Goal: Task Accomplishment & Management: Manage account settings

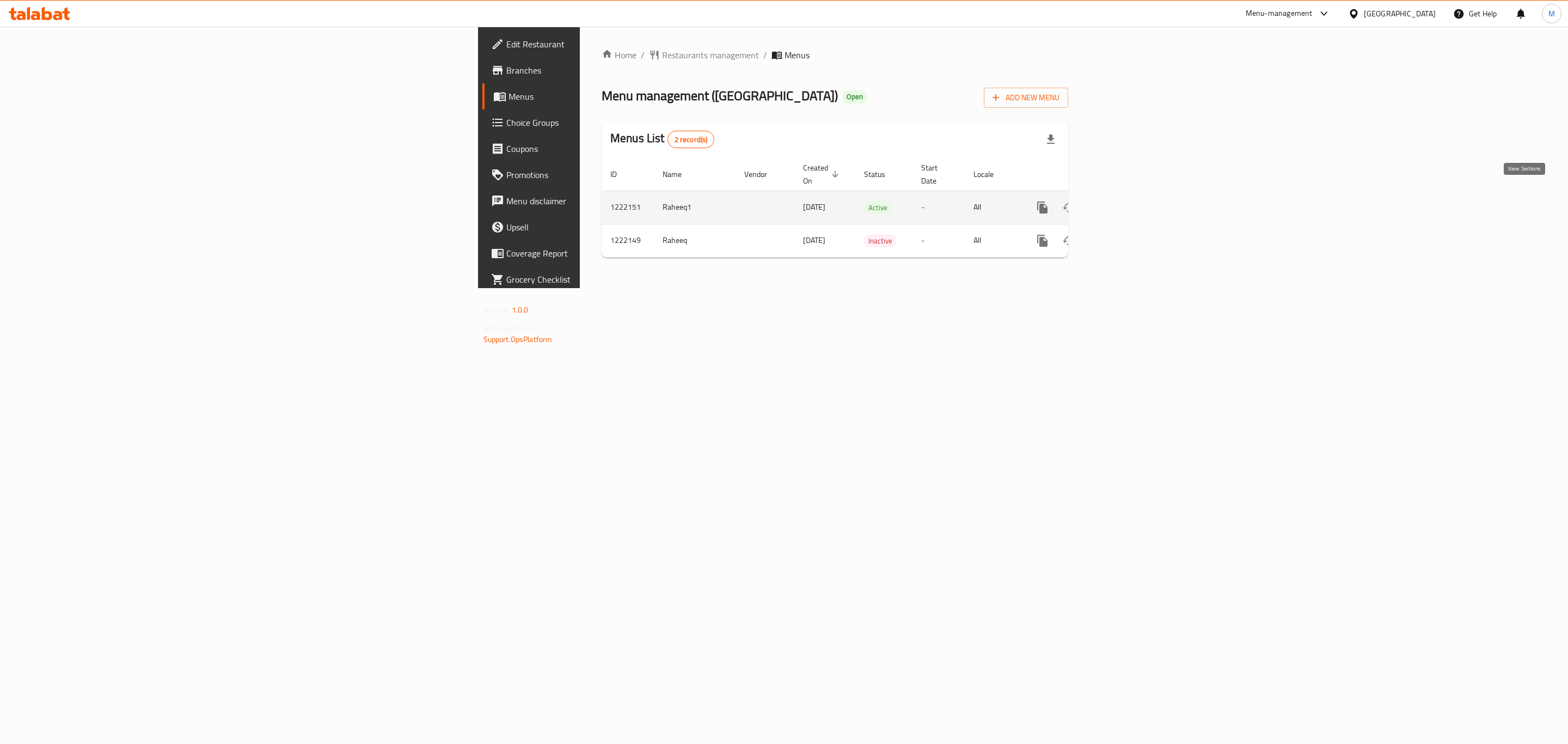
click at [1134, 204] on link "enhanced table" at bounding box center [1121, 207] width 26 height 26
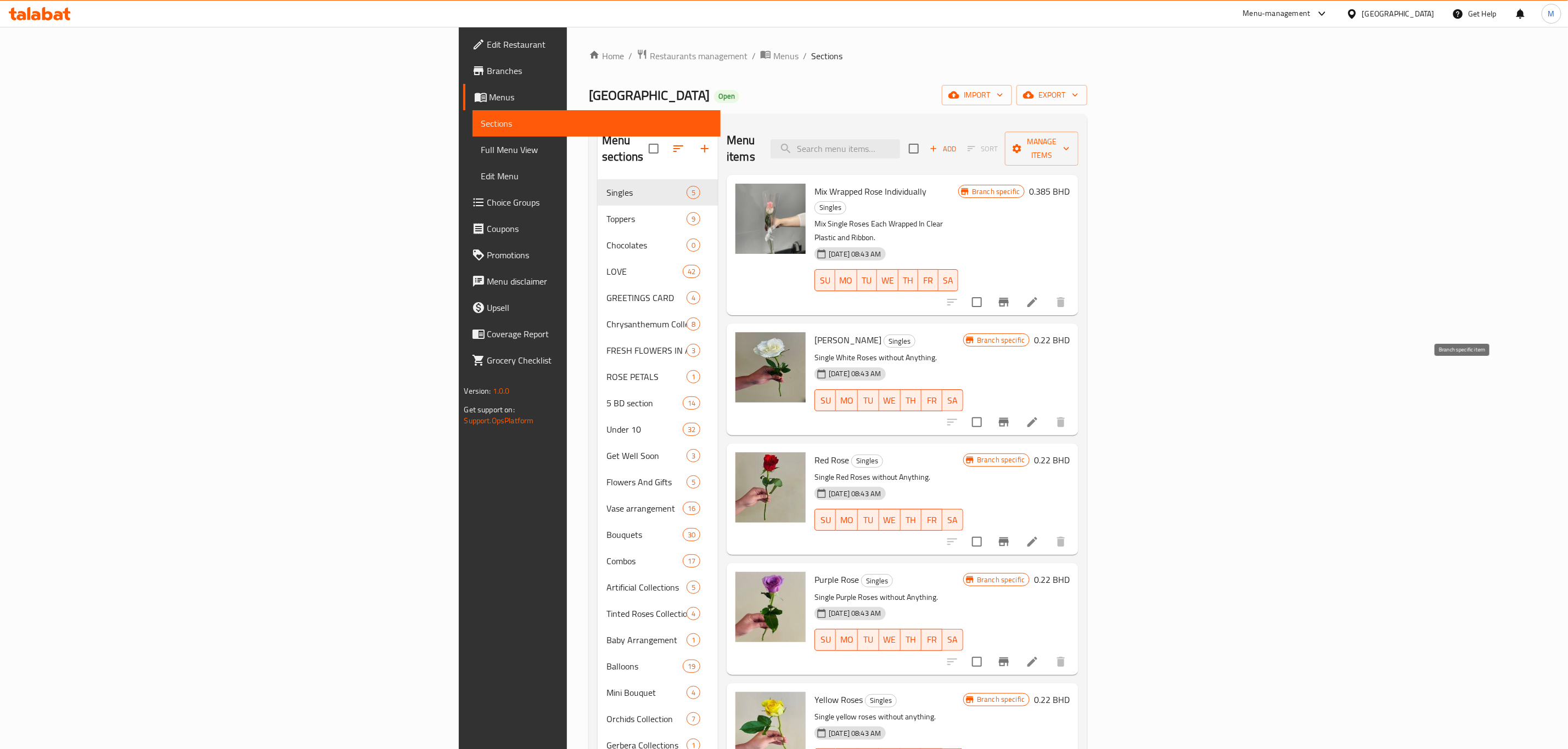
click at [1011, 416] on icon "Branch-specific-item" at bounding box center [1003, 422] width 13 height 13
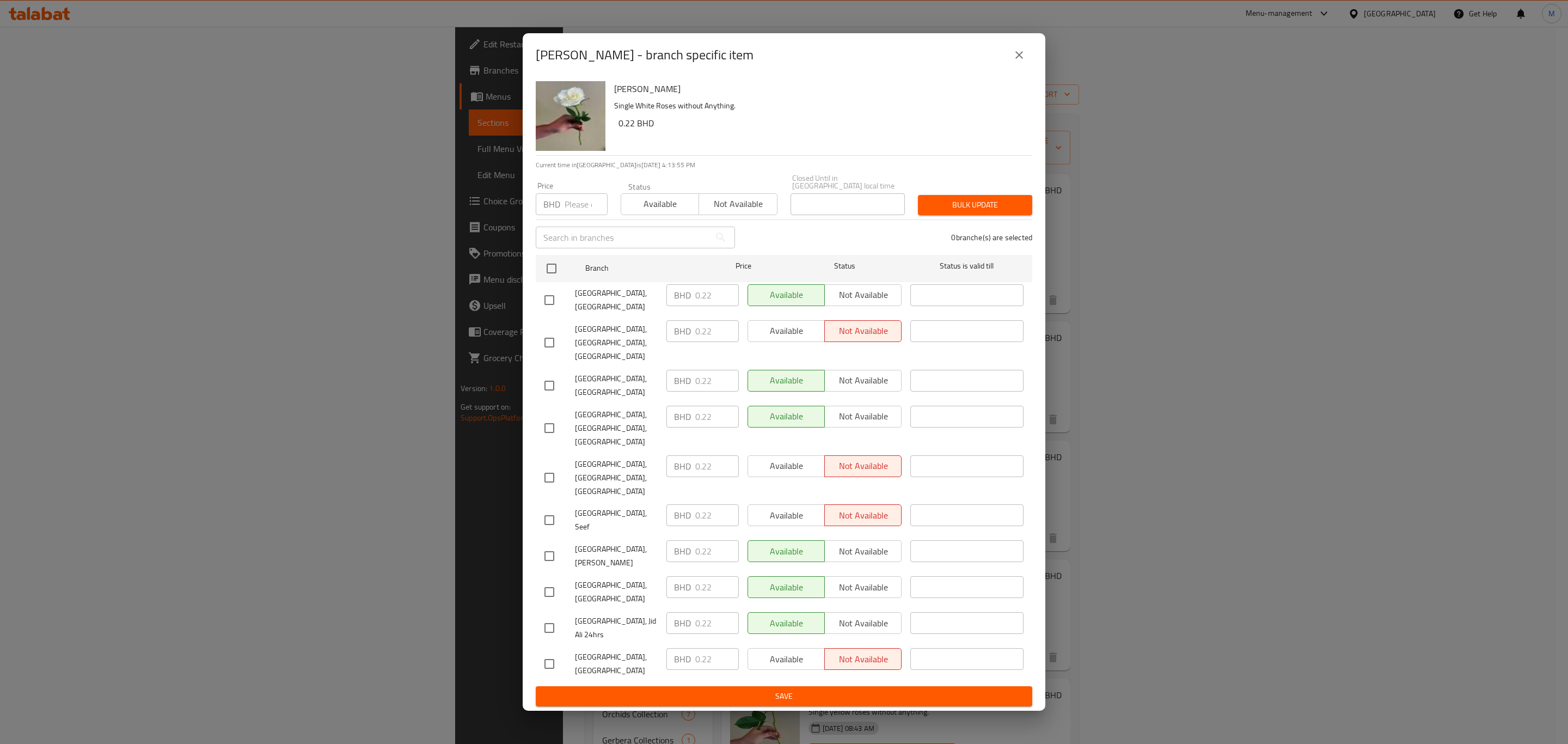
click at [1023, 61] on icon "close" at bounding box center [1020, 55] width 13 height 13
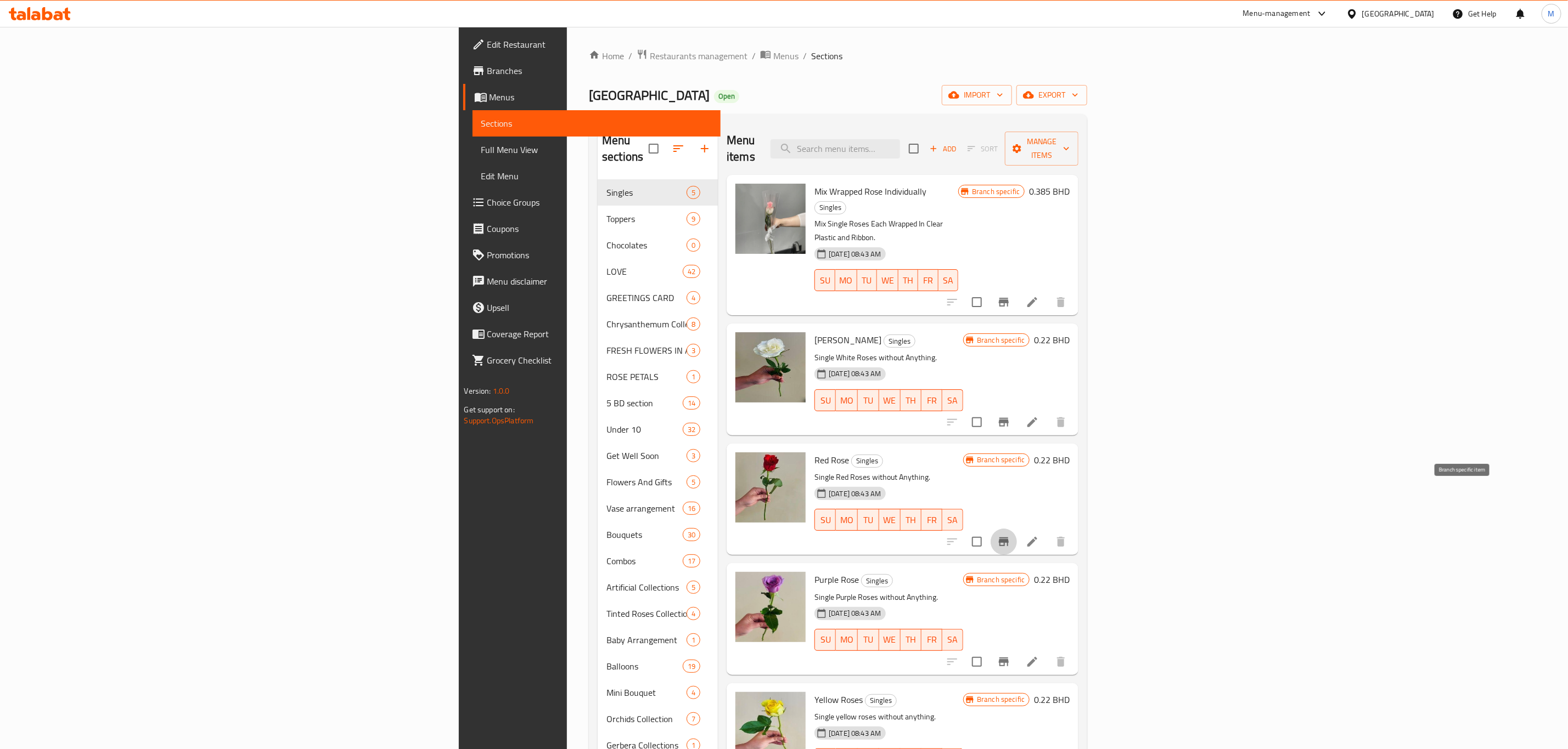
click at [1009, 537] on icon "Branch-specific-item" at bounding box center [1003, 541] width 10 height 8
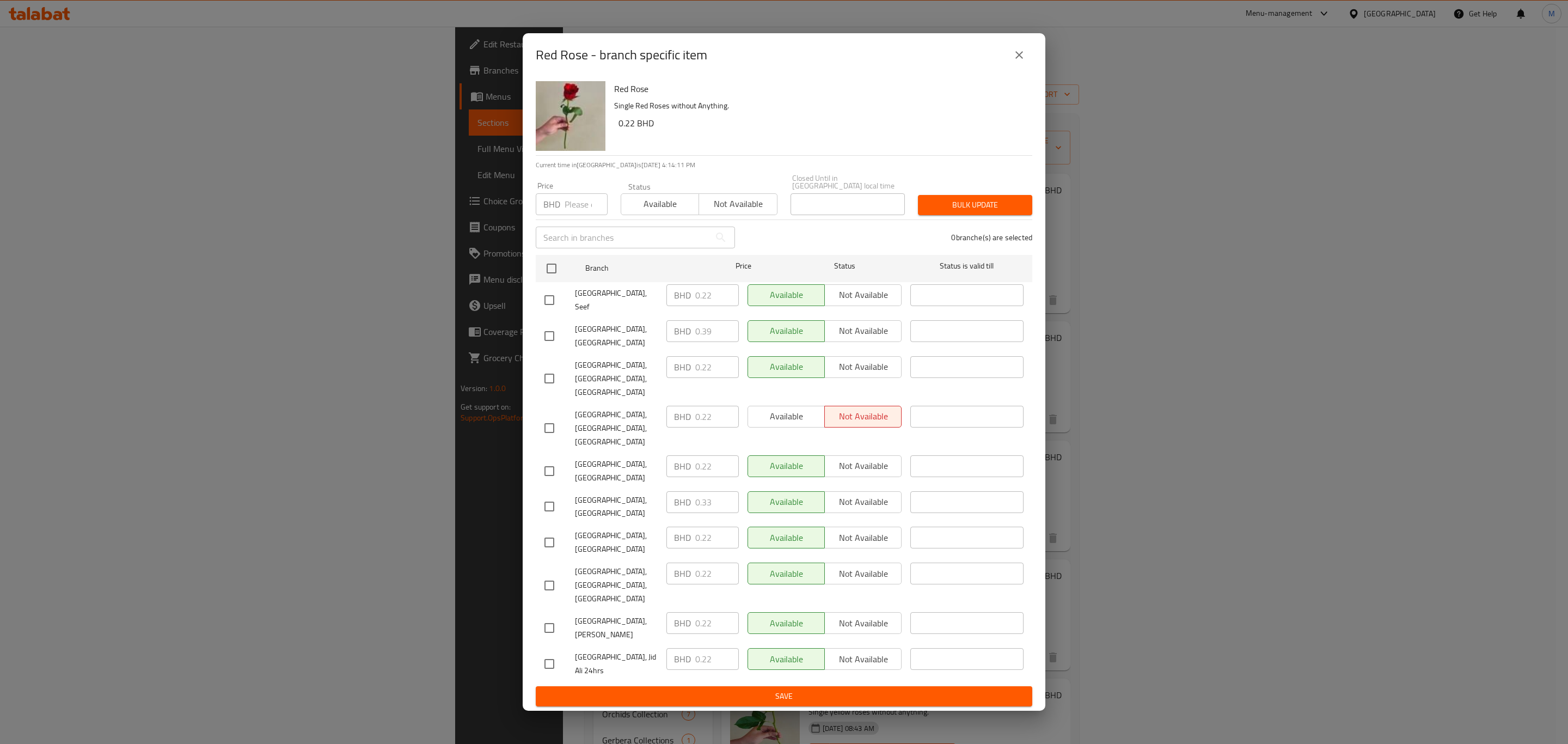
click at [608, 345] on span "[GEOGRAPHIC_DATA], [GEOGRAPHIC_DATA]" at bounding box center [616, 336] width 83 height 27
click at [1022, 61] on icon "close" at bounding box center [1020, 55] width 13 height 13
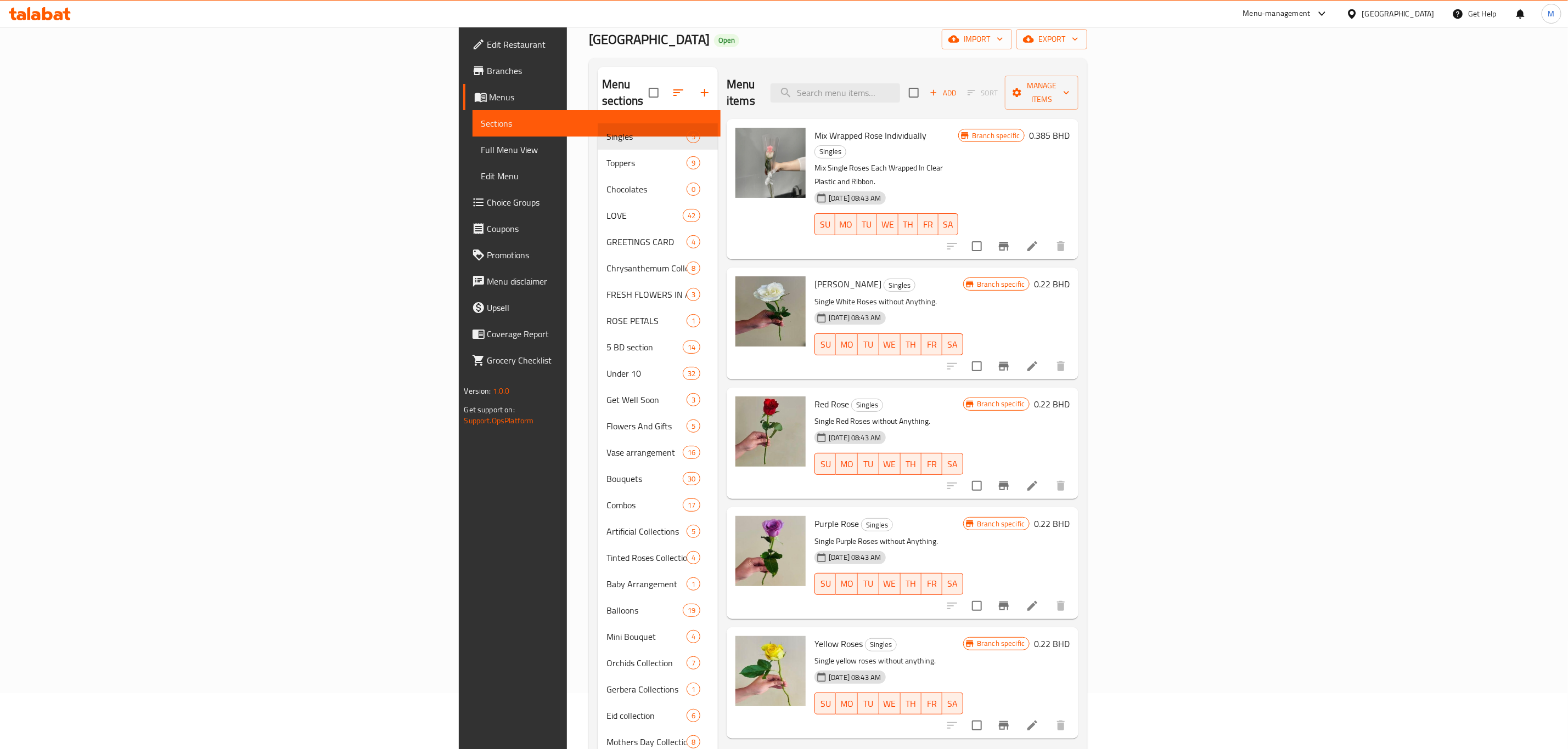
scroll to position [82, 0]
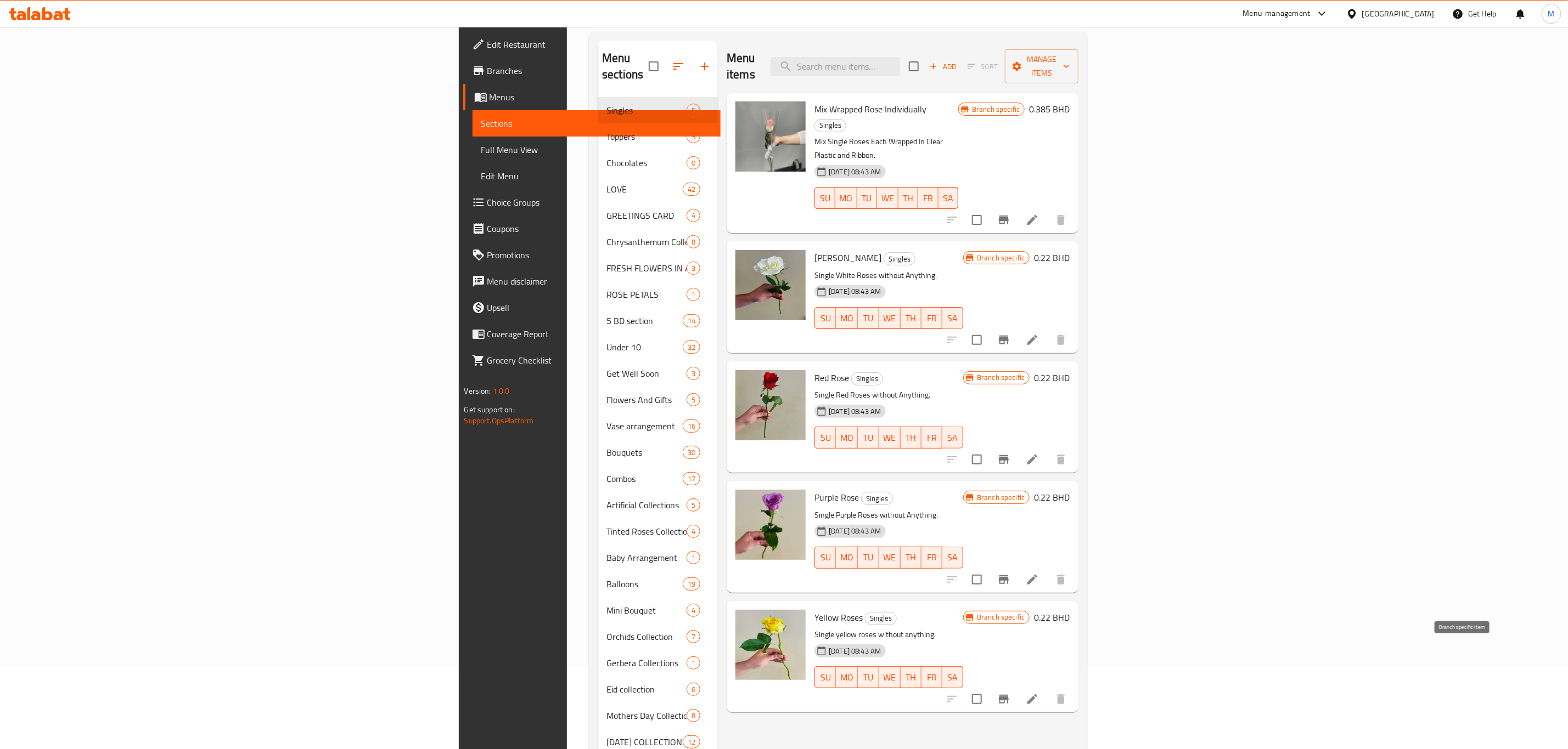
click at [1009, 695] on icon "Branch-specific-item" at bounding box center [1003, 698] width 10 height 8
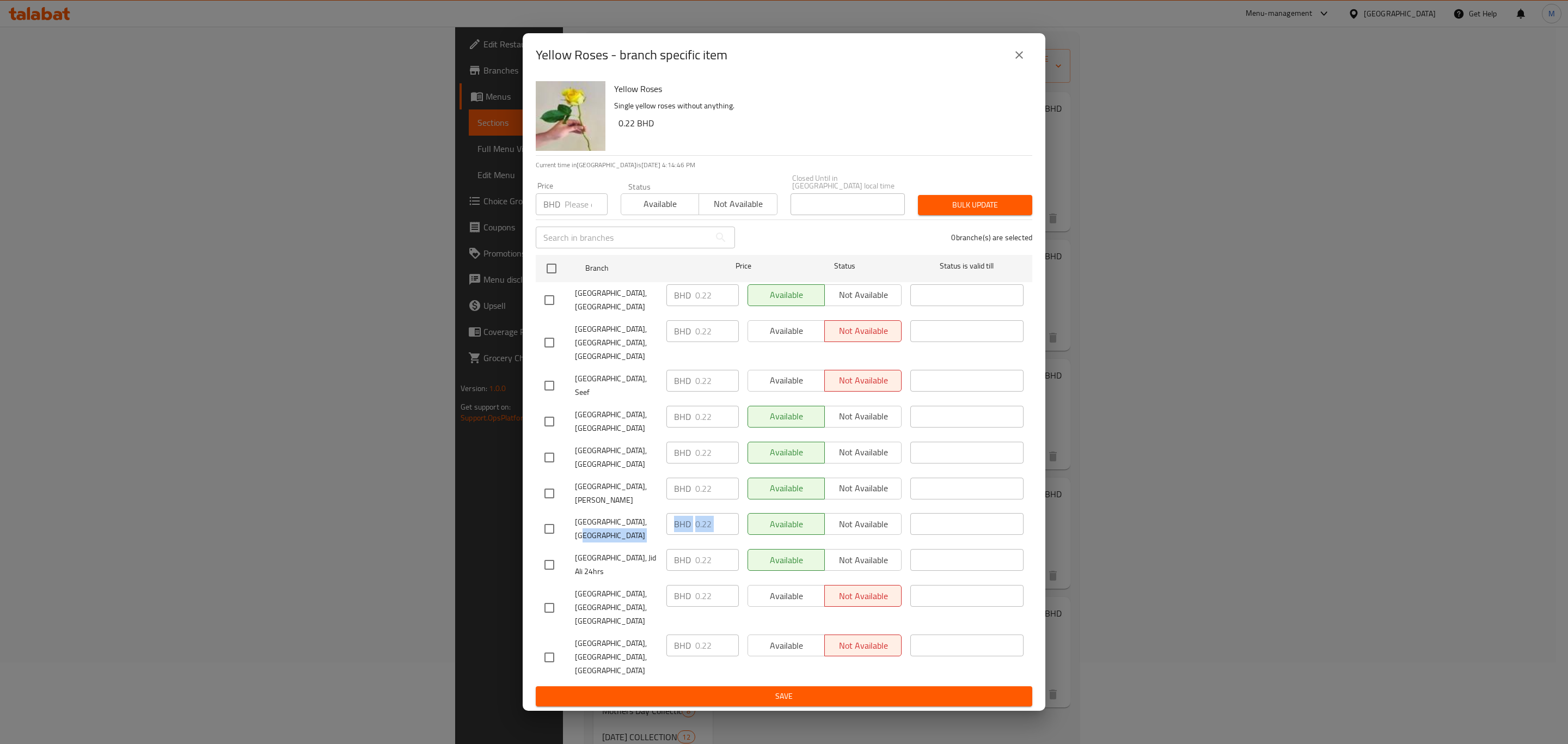
click at [915, 529] on div "[GEOGRAPHIC_DATA], Dar Kulaib BHD 0.22 ​ Available Not available ​" at bounding box center [784, 528] width 488 height 40
click at [906, 131] on h6 "0.22 BHD" at bounding box center [822, 123] width 405 height 15
click at [566, 215] on input "number" at bounding box center [586, 204] width 43 height 21
type input "0.22"
click at [544, 270] on div at bounding box center [560, 269] width 41 height 32
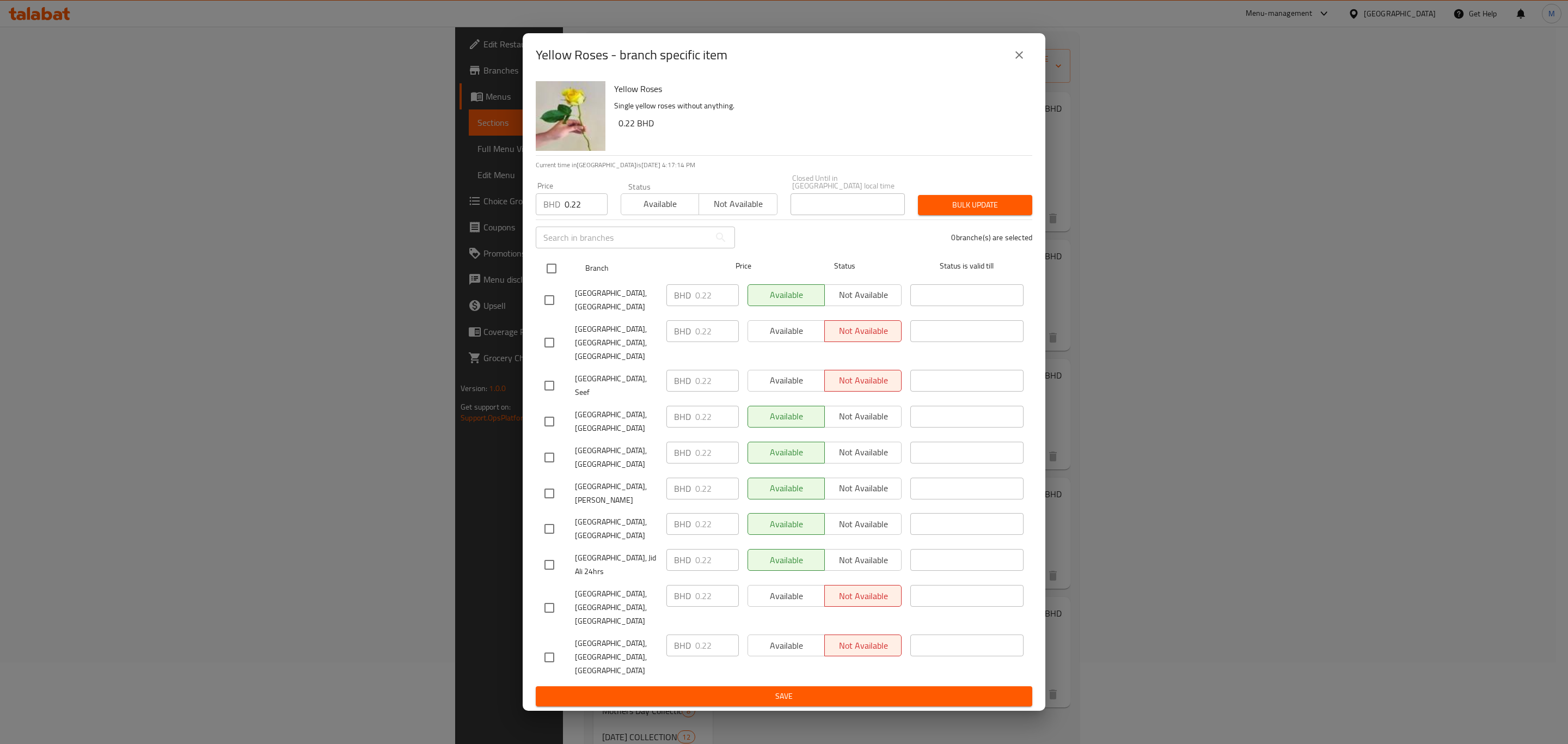
click at [541, 280] on input "checkbox" at bounding box center [551, 269] width 23 height 23
checkbox input "true"
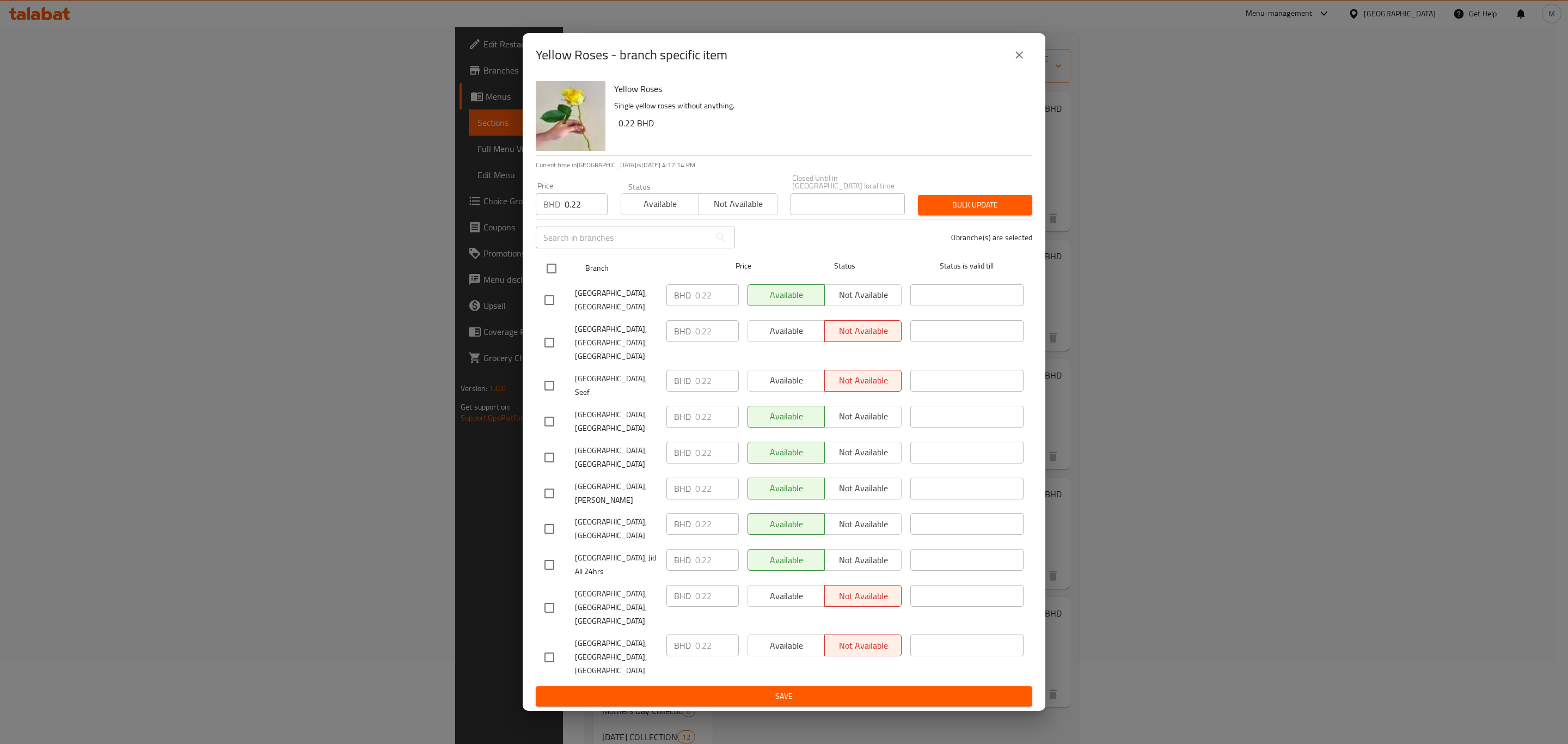
checkbox input "true"
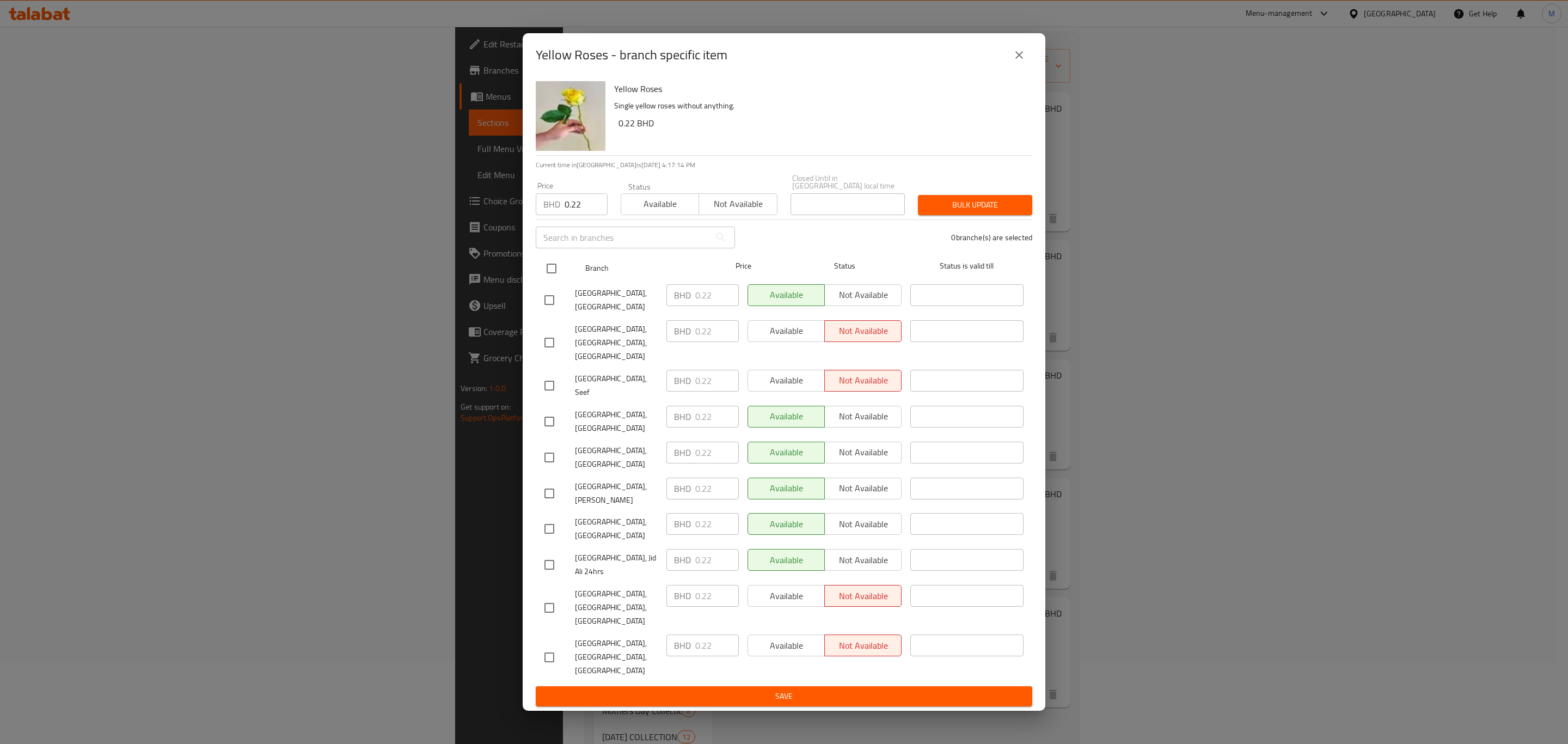
checkbox input "true"
click at [547, 280] on input "checkbox" at bounding box center [551, 269] width 23 height 23
checkbox input "false"
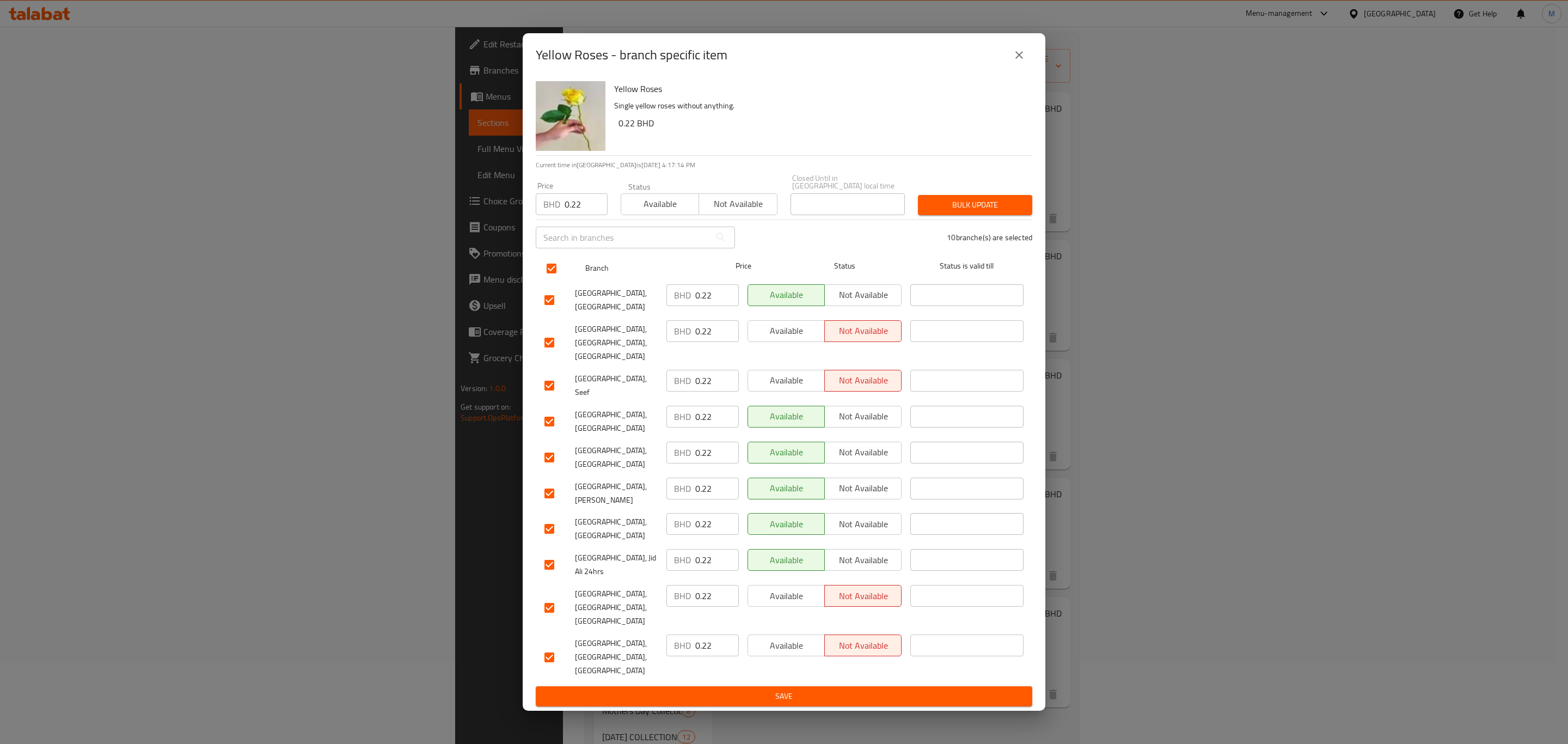
checkbox input "false"
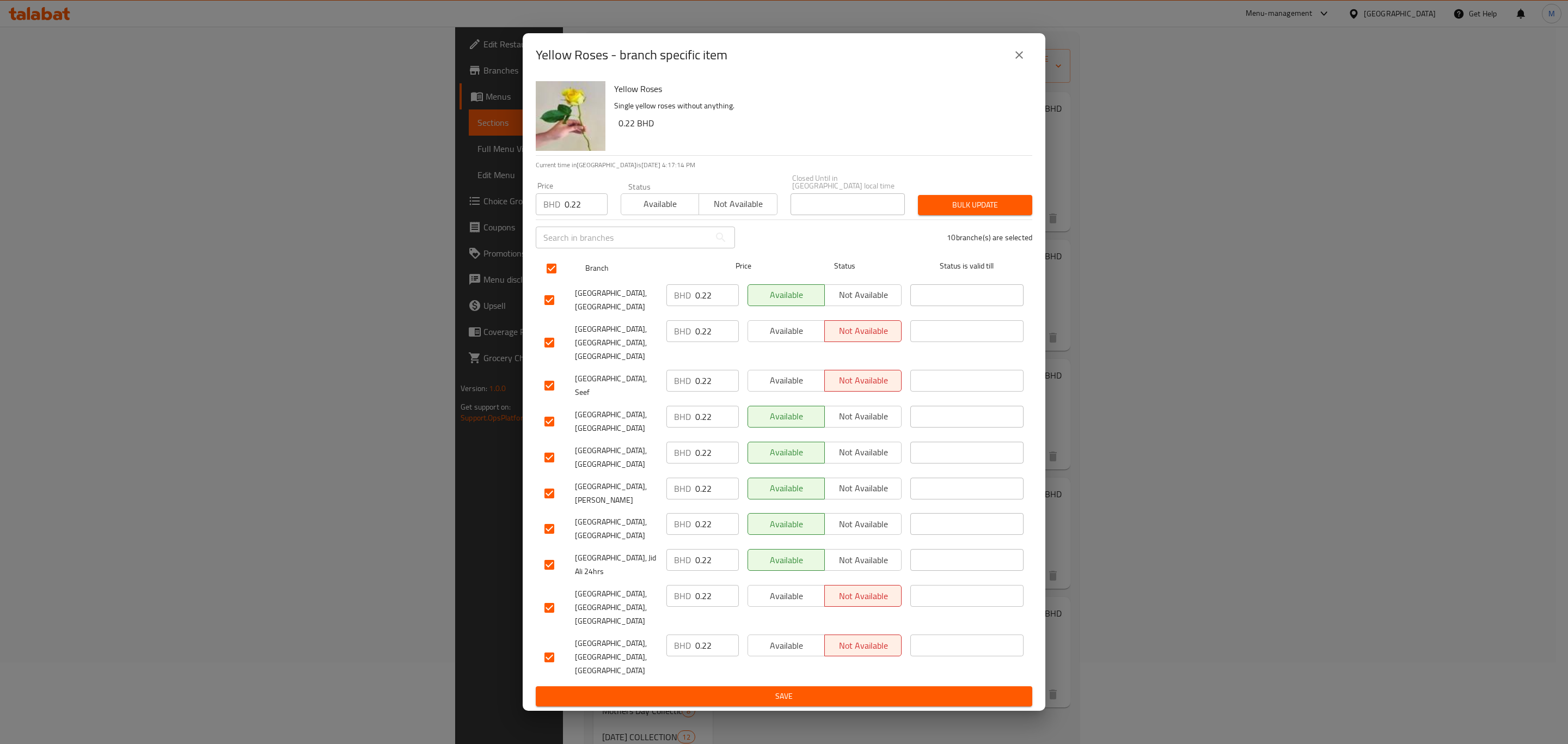
checkbox input "false"
click at [547, 280] on input "checkbox" at bounding box center [551, 269] width 23 height 23
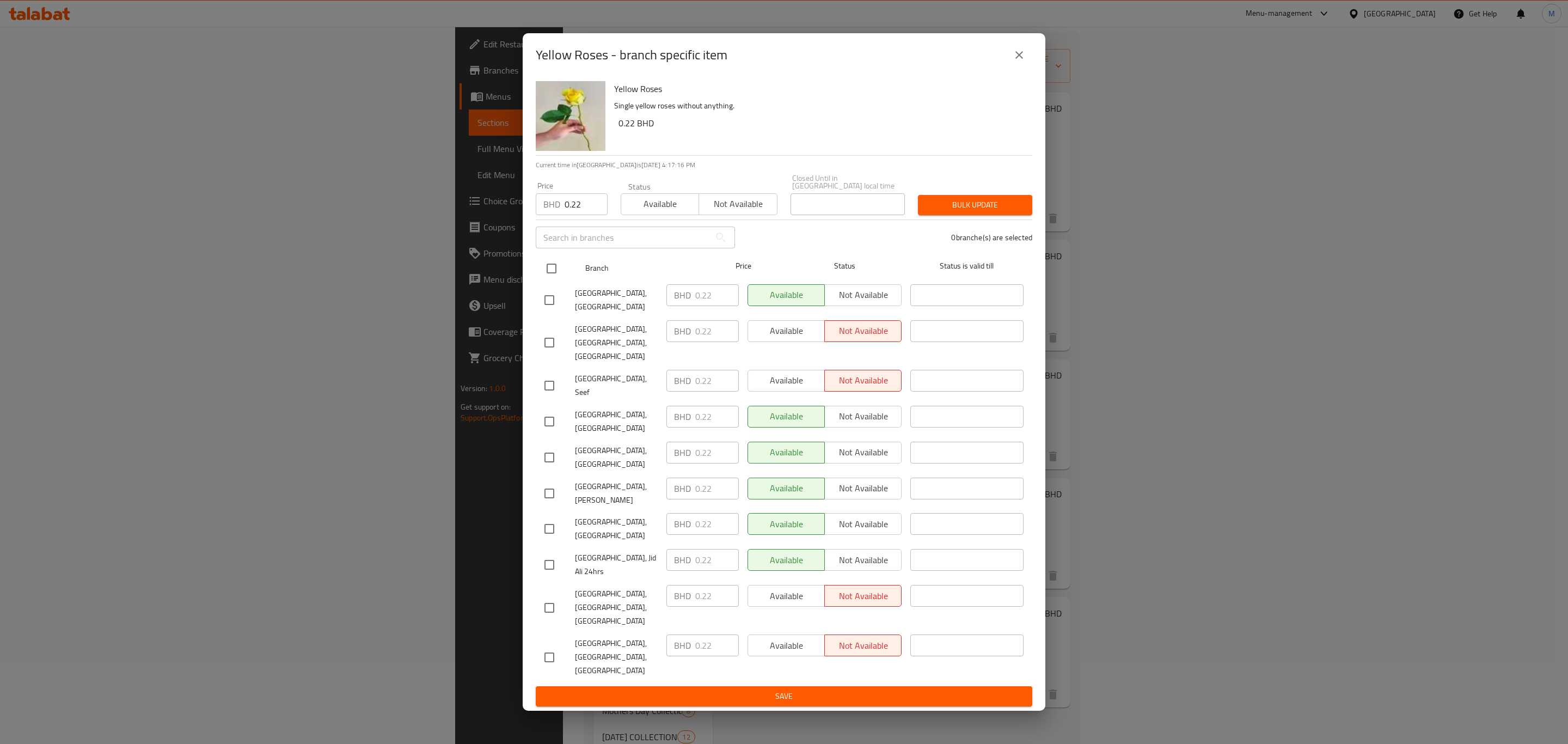
checkbox input "true"
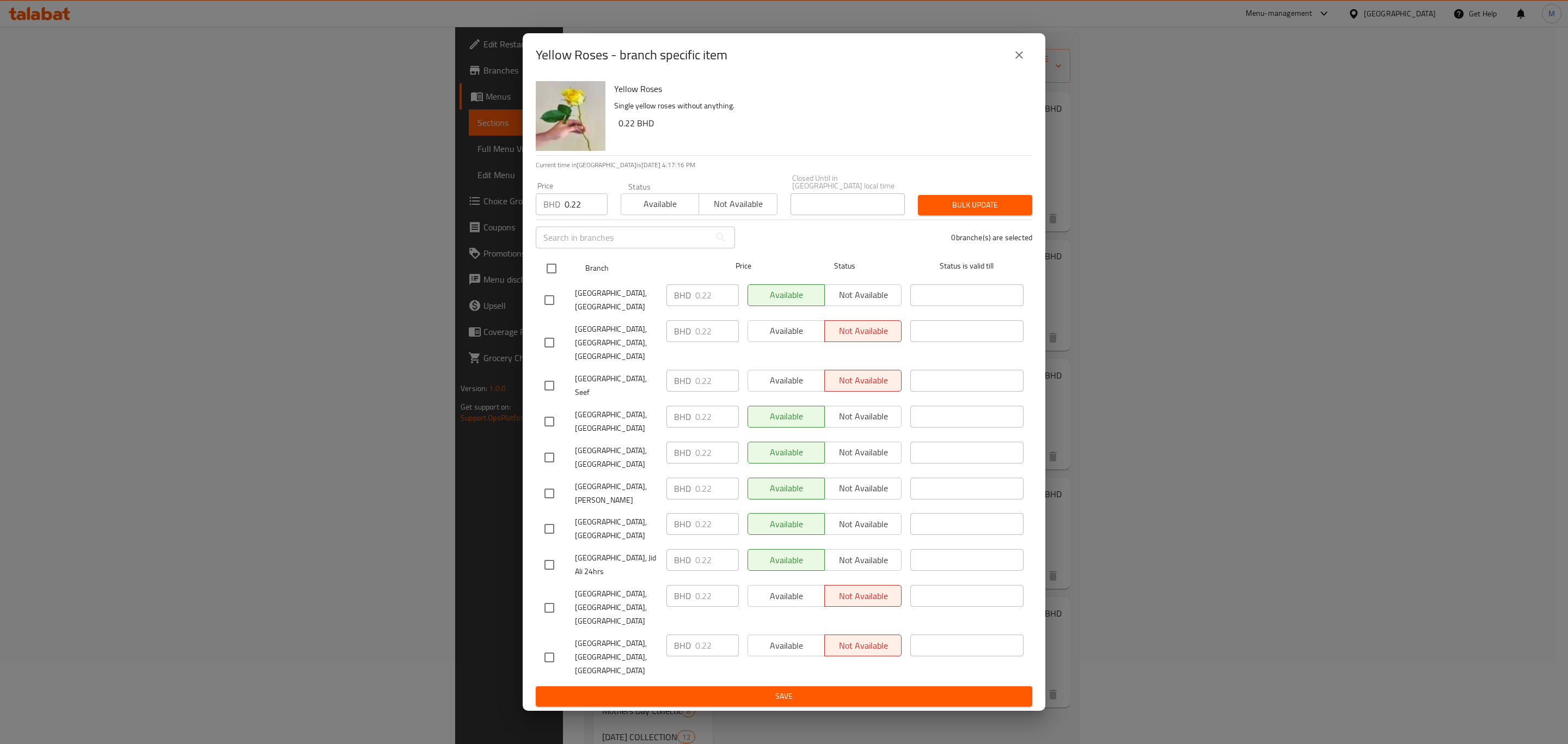
checkbox input "true"
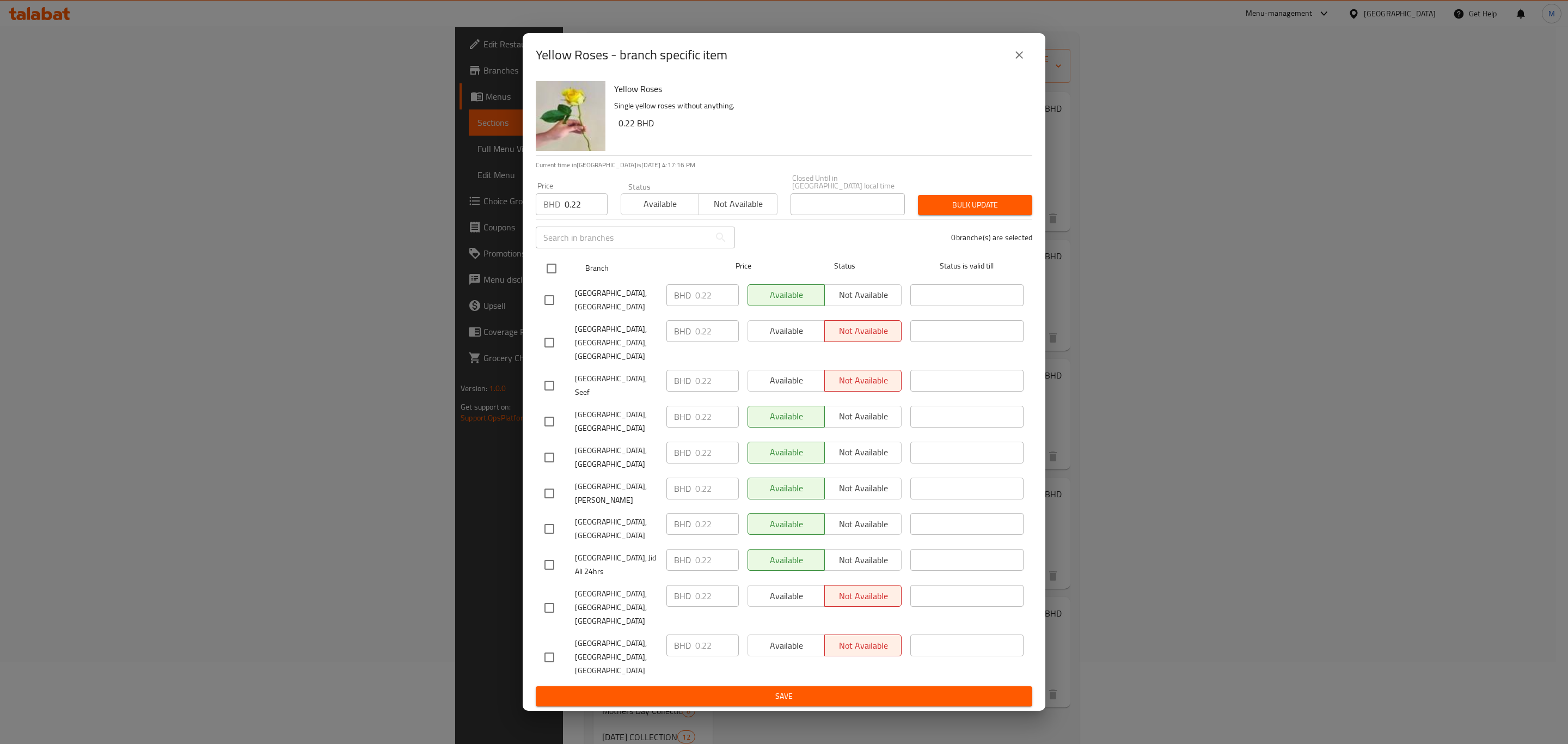
checkbox input "true"
click at [959, 215] on button "Bulk update" at bounding box center [975, 206] width 114 height 20
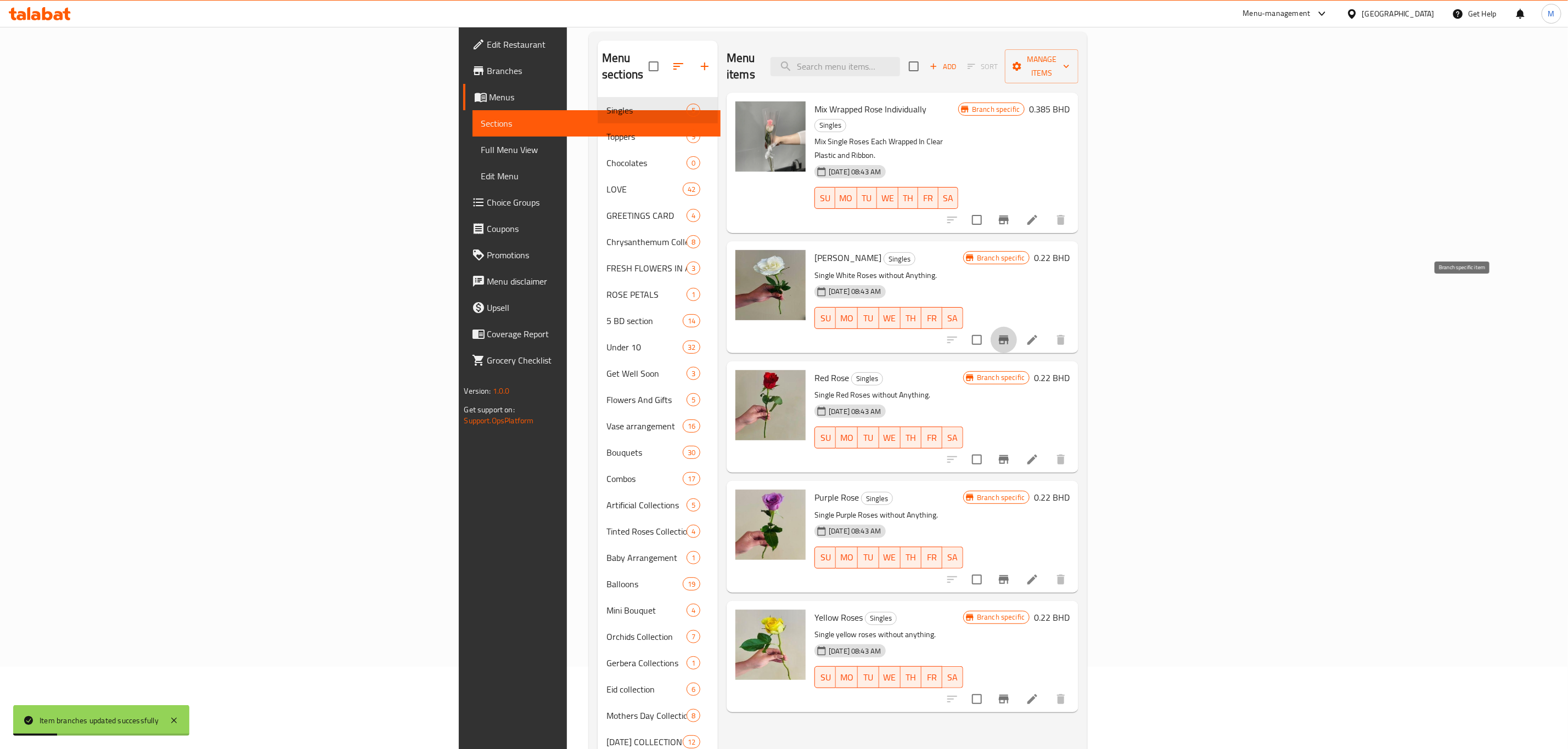
click at [1017, 327] on button "Branch-specific-item" at bounding box center [1003, 340] width 26 height 26
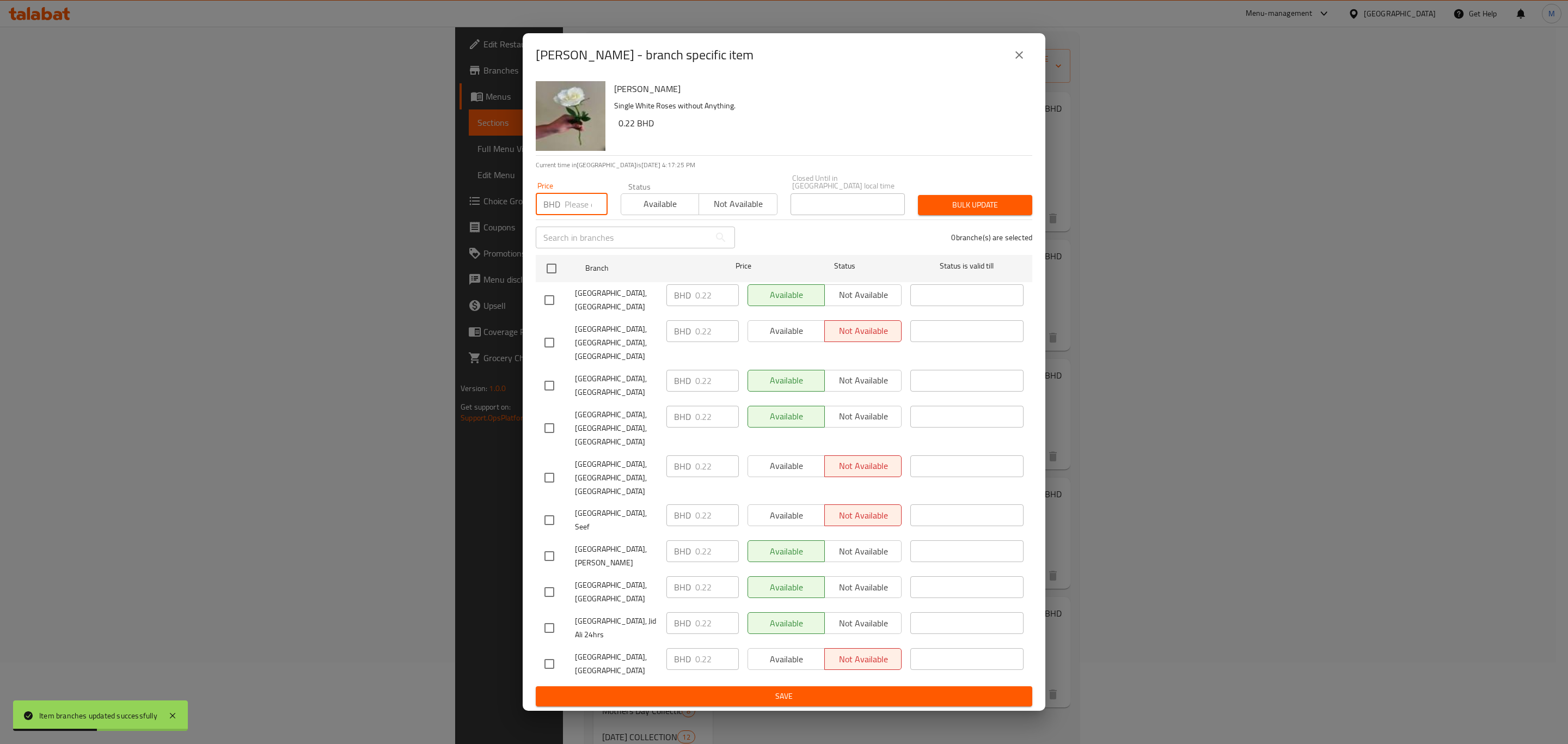
click at [586, 215] on input "number" at bounding box center [586, 204] width 43 height 21
type input "0.22"
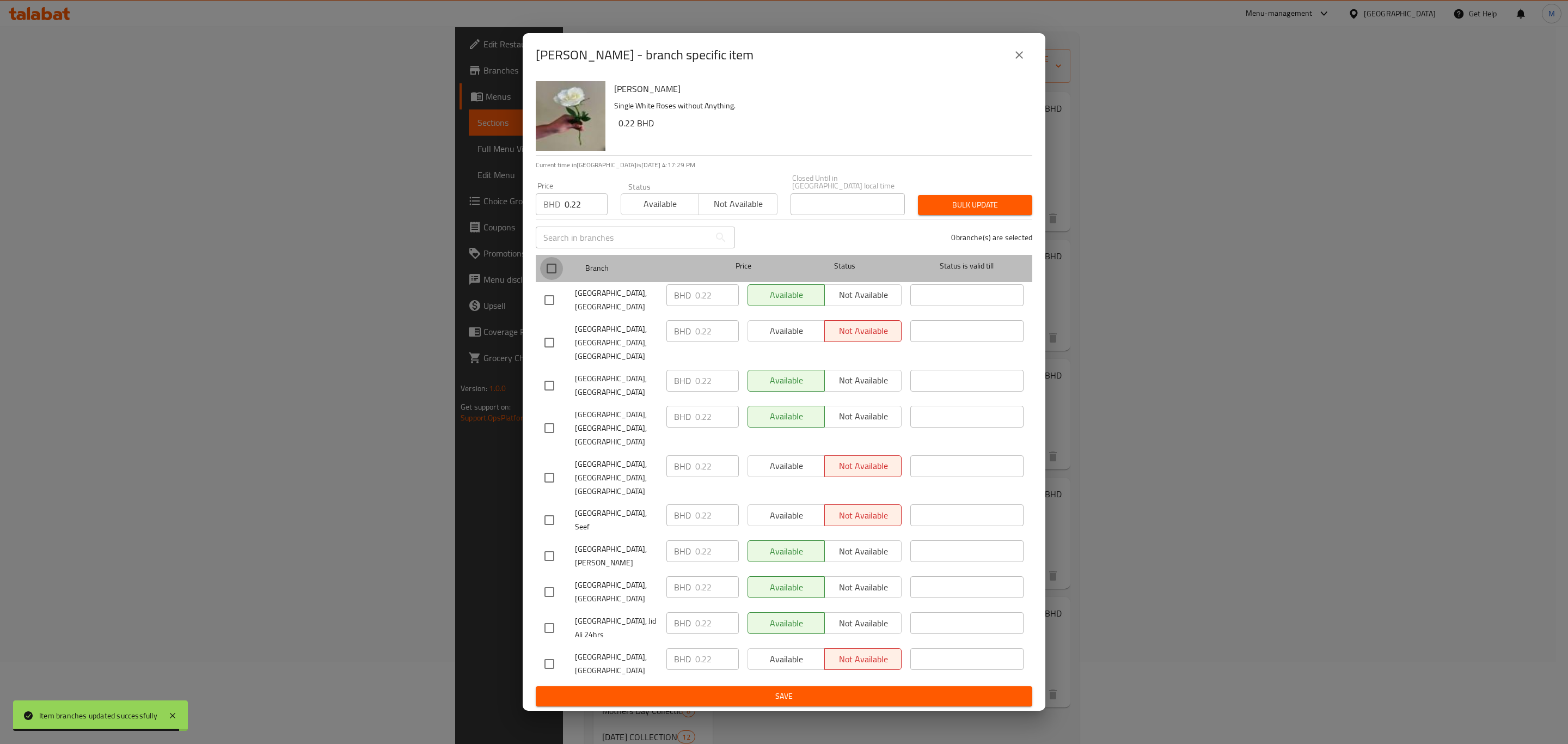
click at [547, 280] on input "checkbox" at bounding box center [551, 269] width 23 height 23
checkbox input "true"
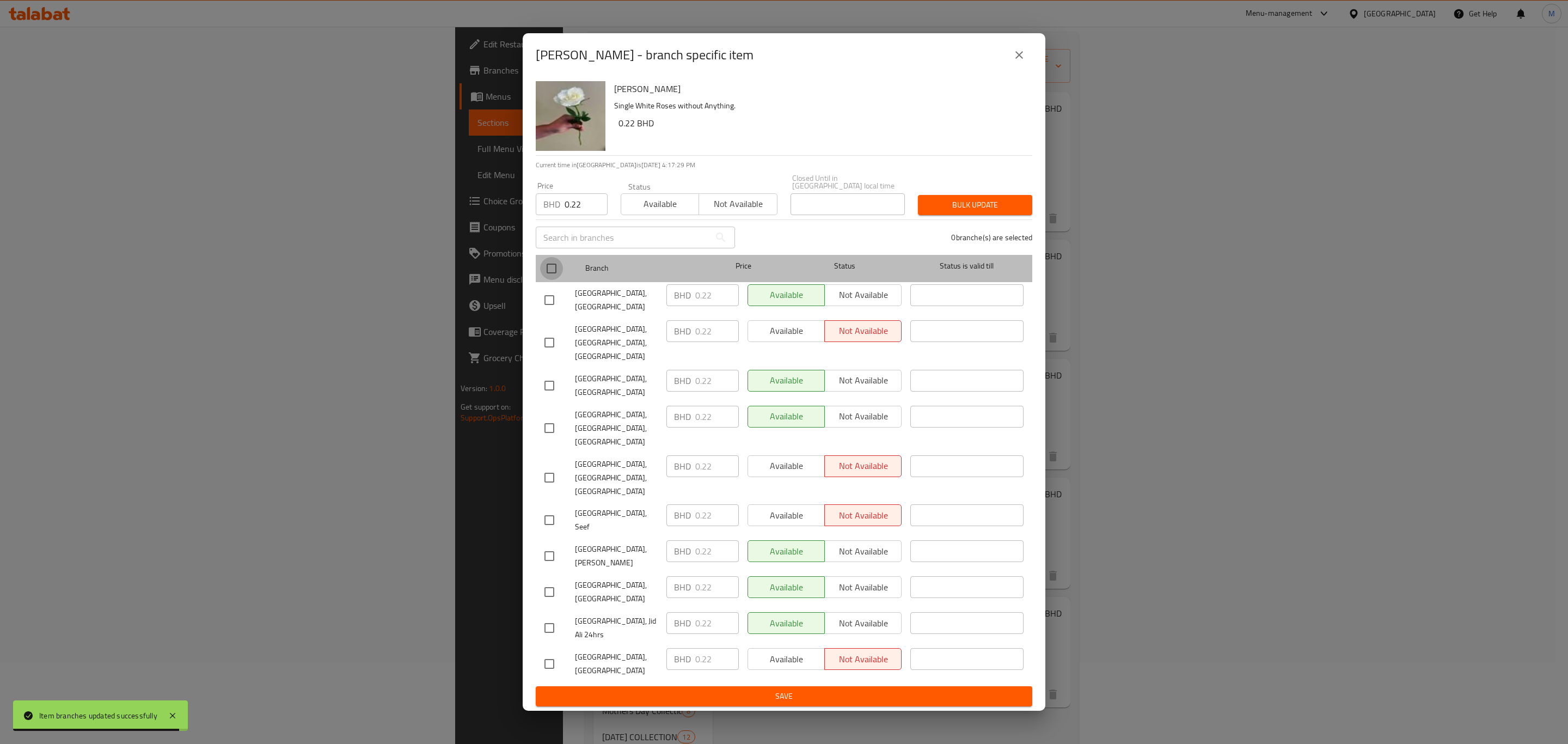
checkbox input "true"
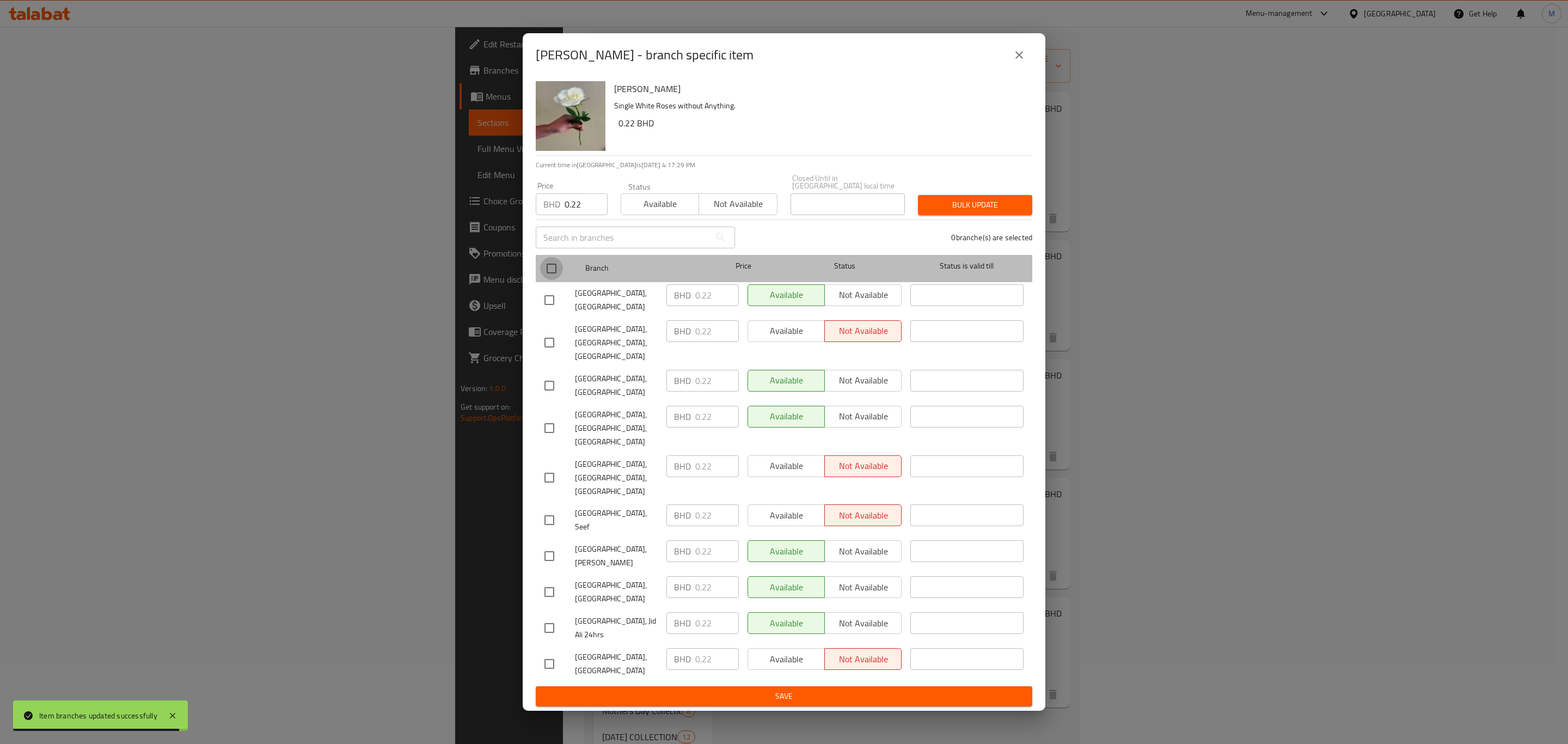
checkbox input "true"
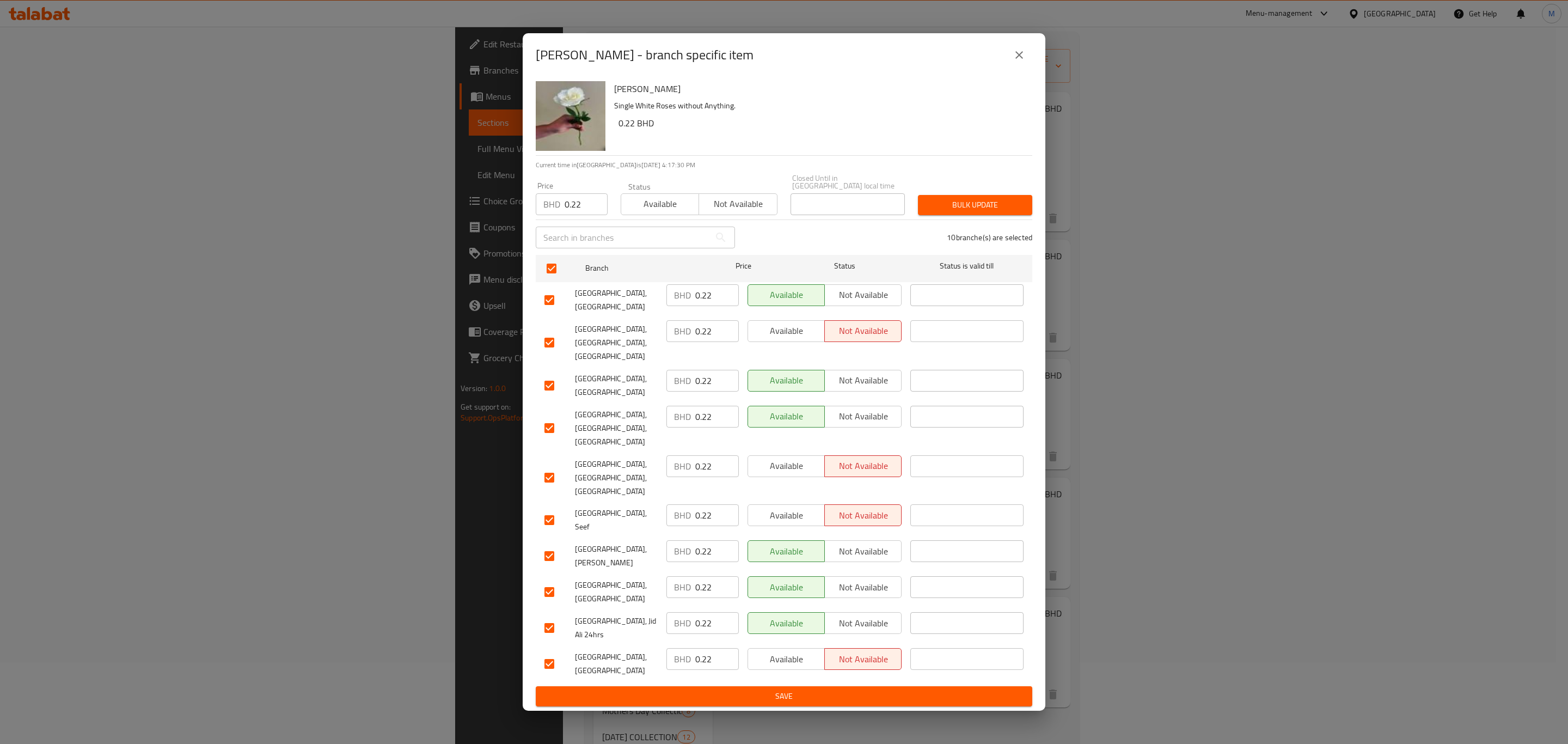
click at [946, 211] on div "Bulk update" at bounding box center [975, 206] width 127 height 33
click at [947, 212] on span "Bulk update" at bounding box center [975, 205] width 97 height 14
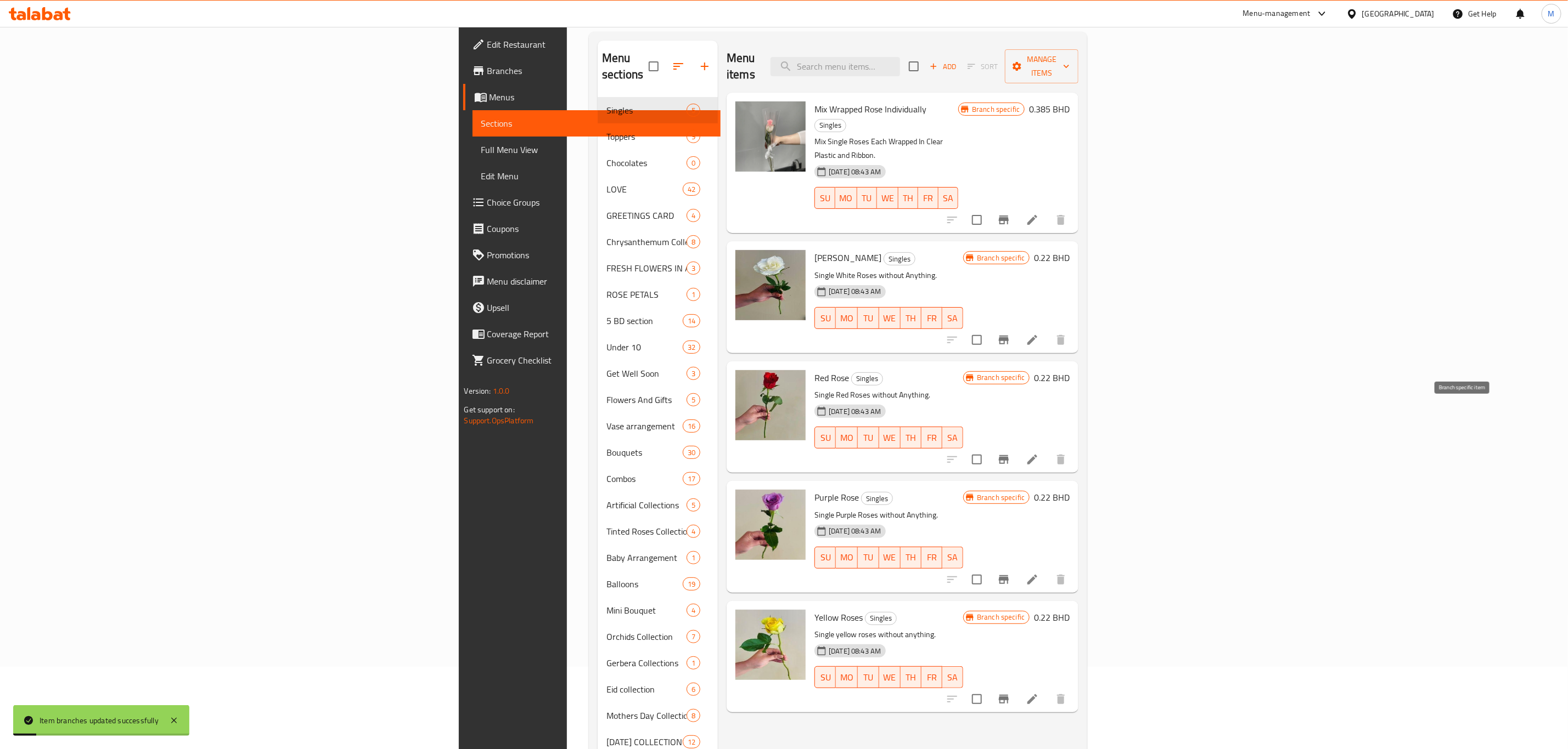
click at [1011, 453] on icon "Branch-specific-item" at bounding box center [1003, 460] width 13 height 13
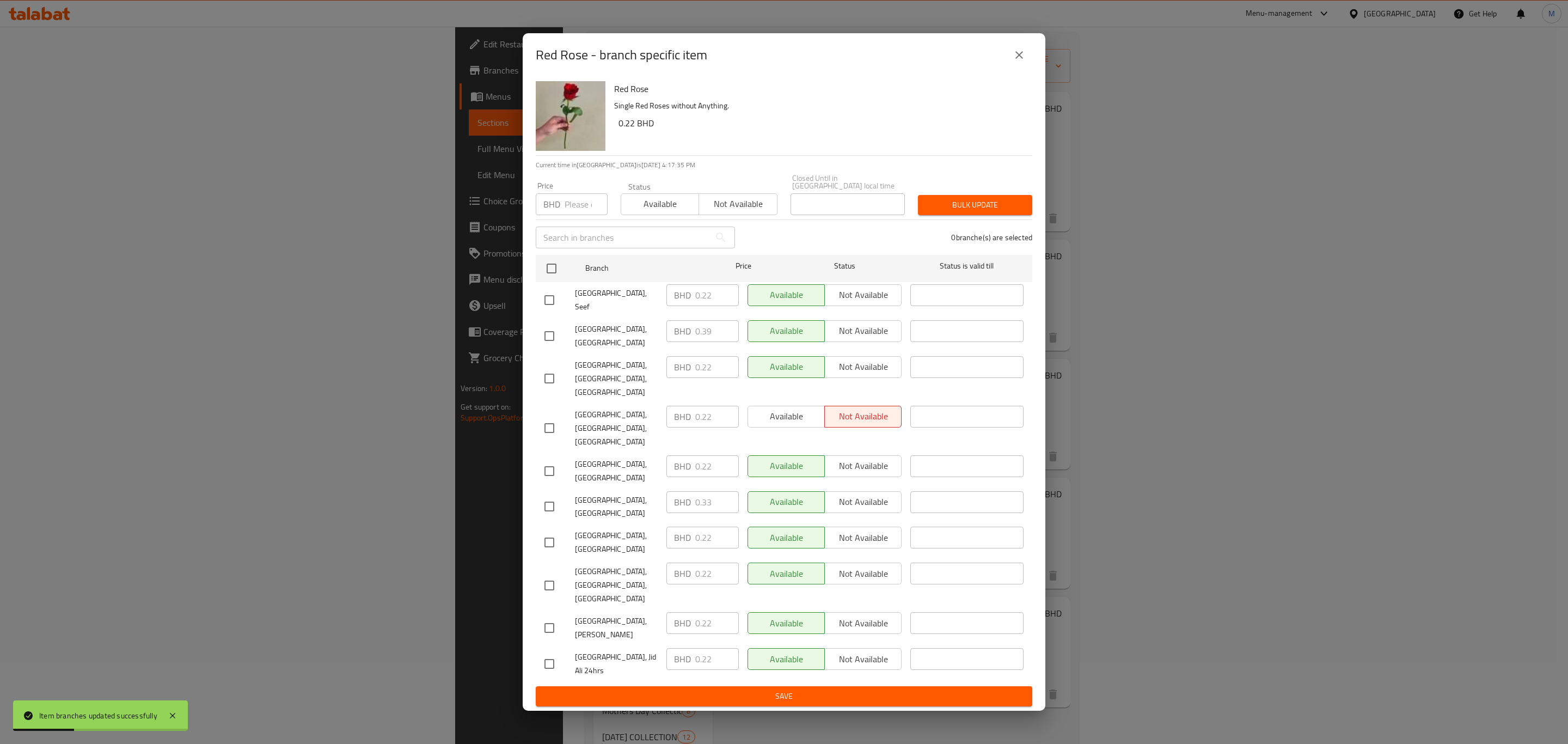
click at [571, 215] on input "number" at bounding box center [586, 204] width 43 height 21
type input "0.22"
click at [553, 280] on input "checkbox" at bounding box center [551, 269] width 23 height 23
checkbox input "true"
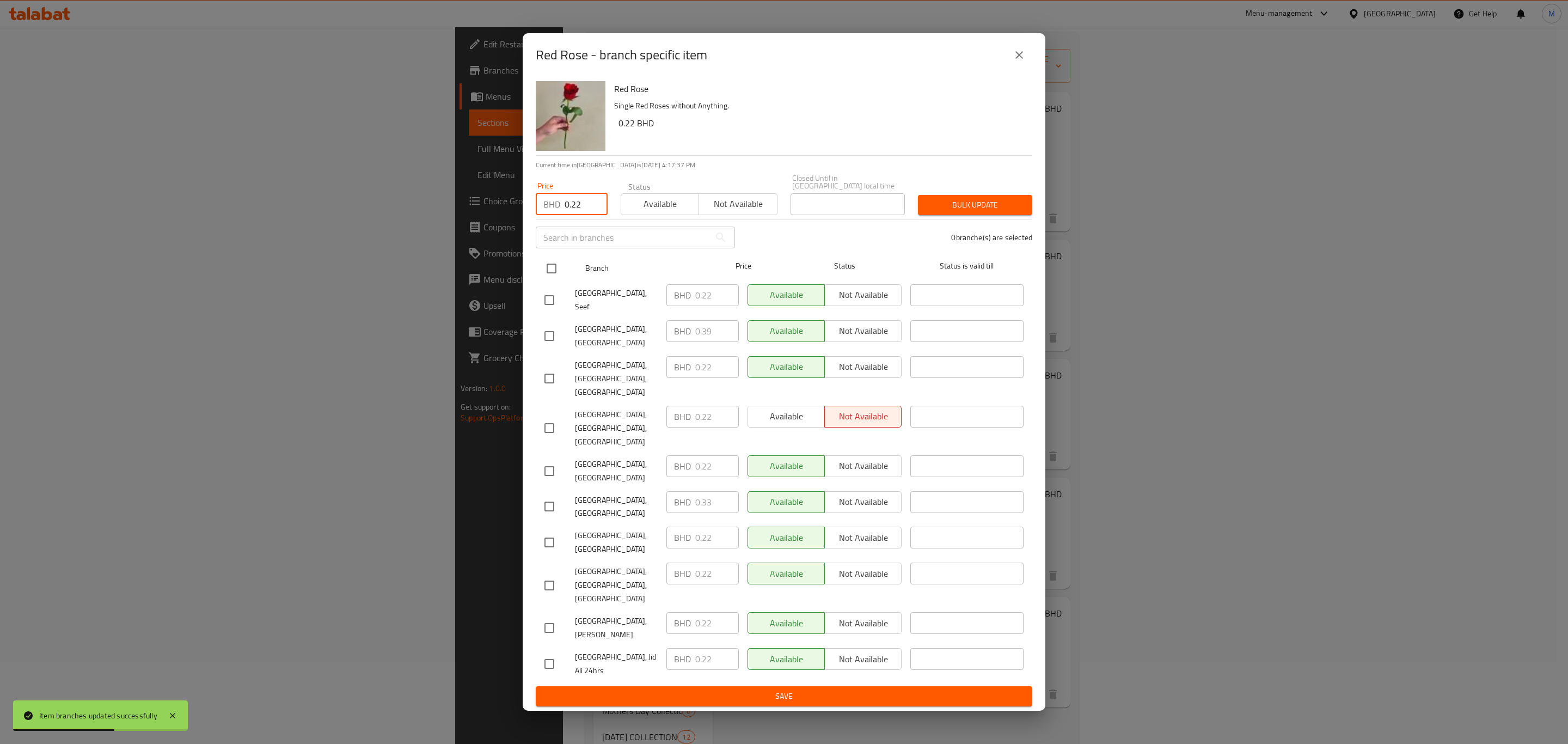
checkbox input "true"
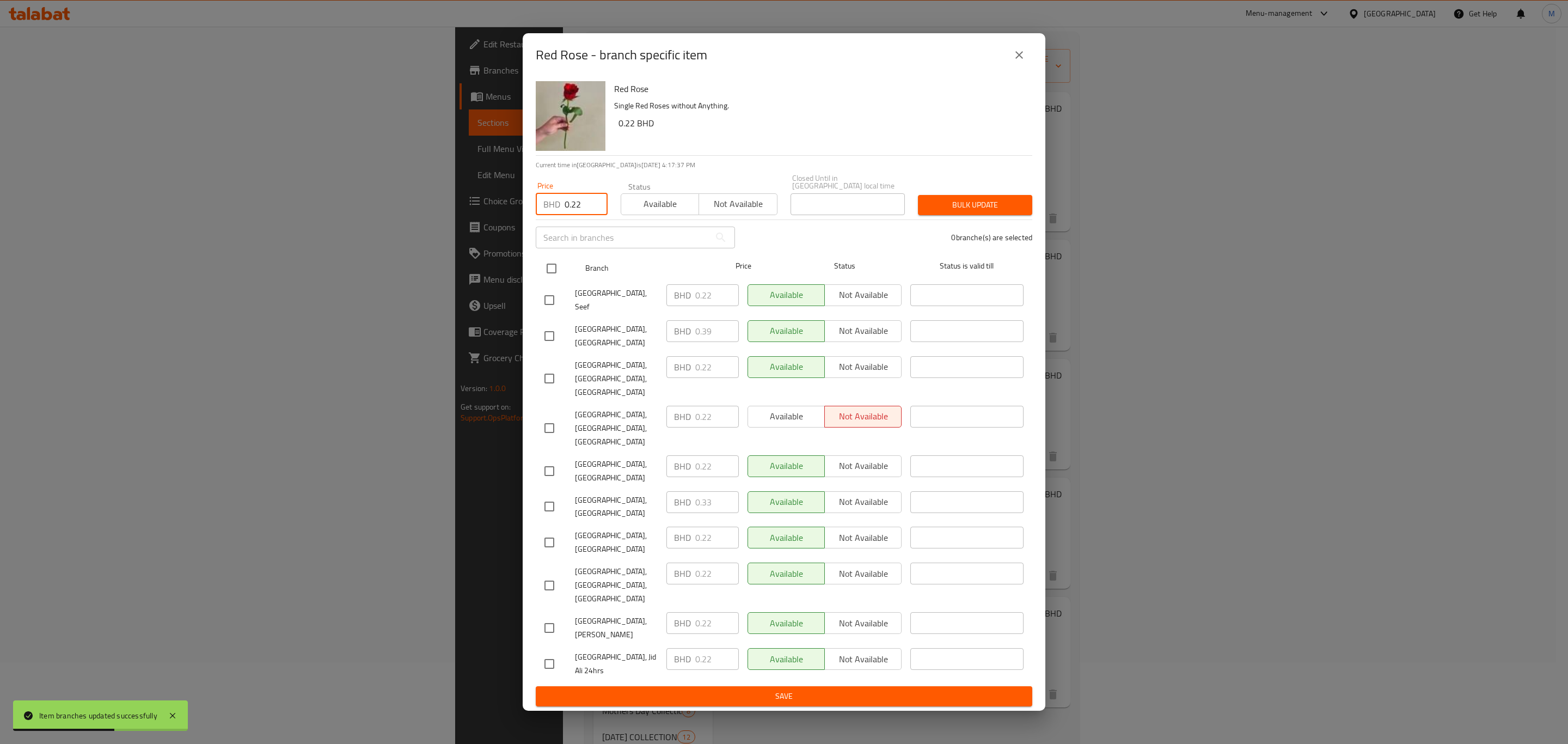
checkbox input "true"
click at [956, 192] on div "Price BHD 0.22 Price Status Available Not available Closed Until in [GEOGRAPHIC…" at bounding box center [784, 194] width 509 height 54
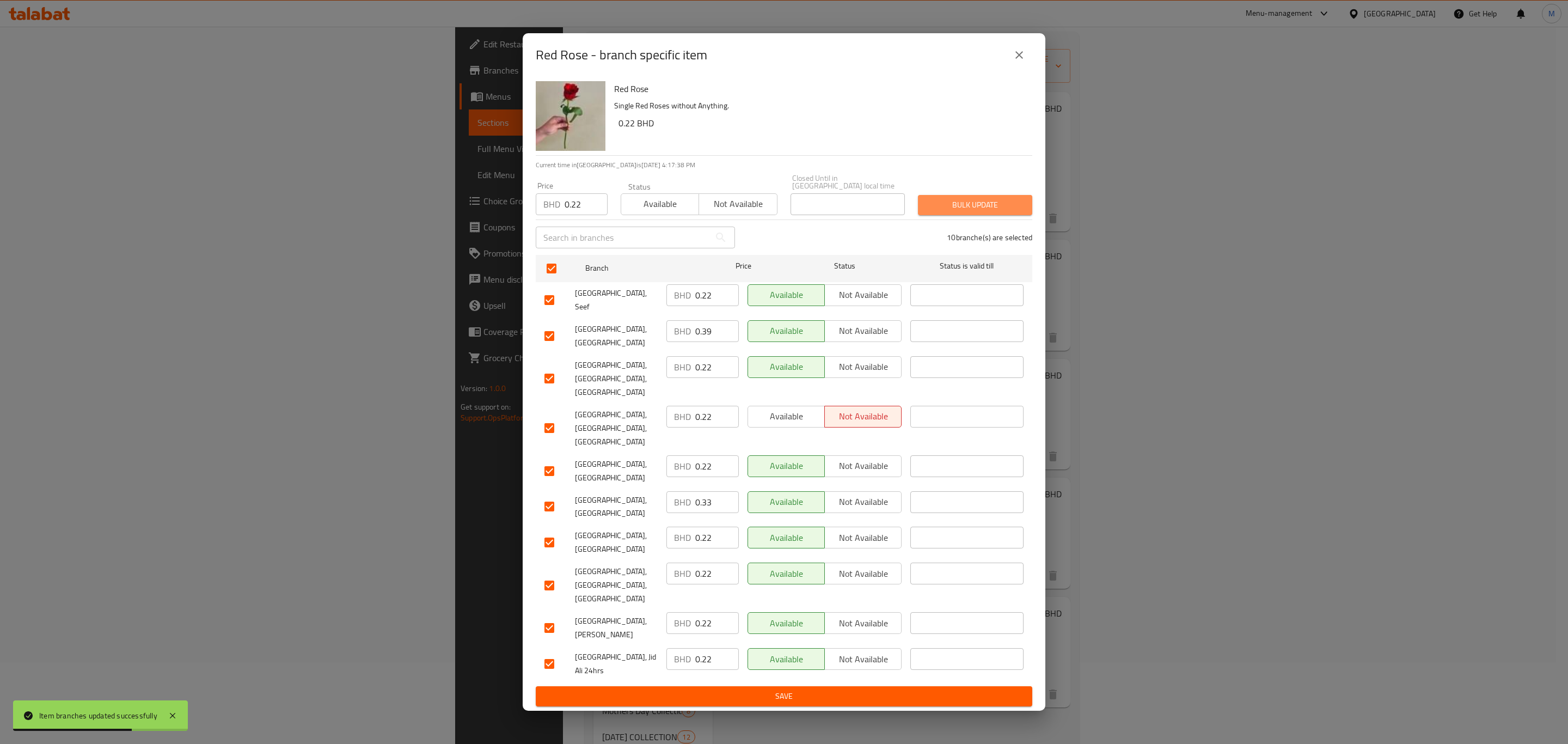
click at [955, 213] on button "Bulk update" at bounding box center [975, 206] width 114 height 20
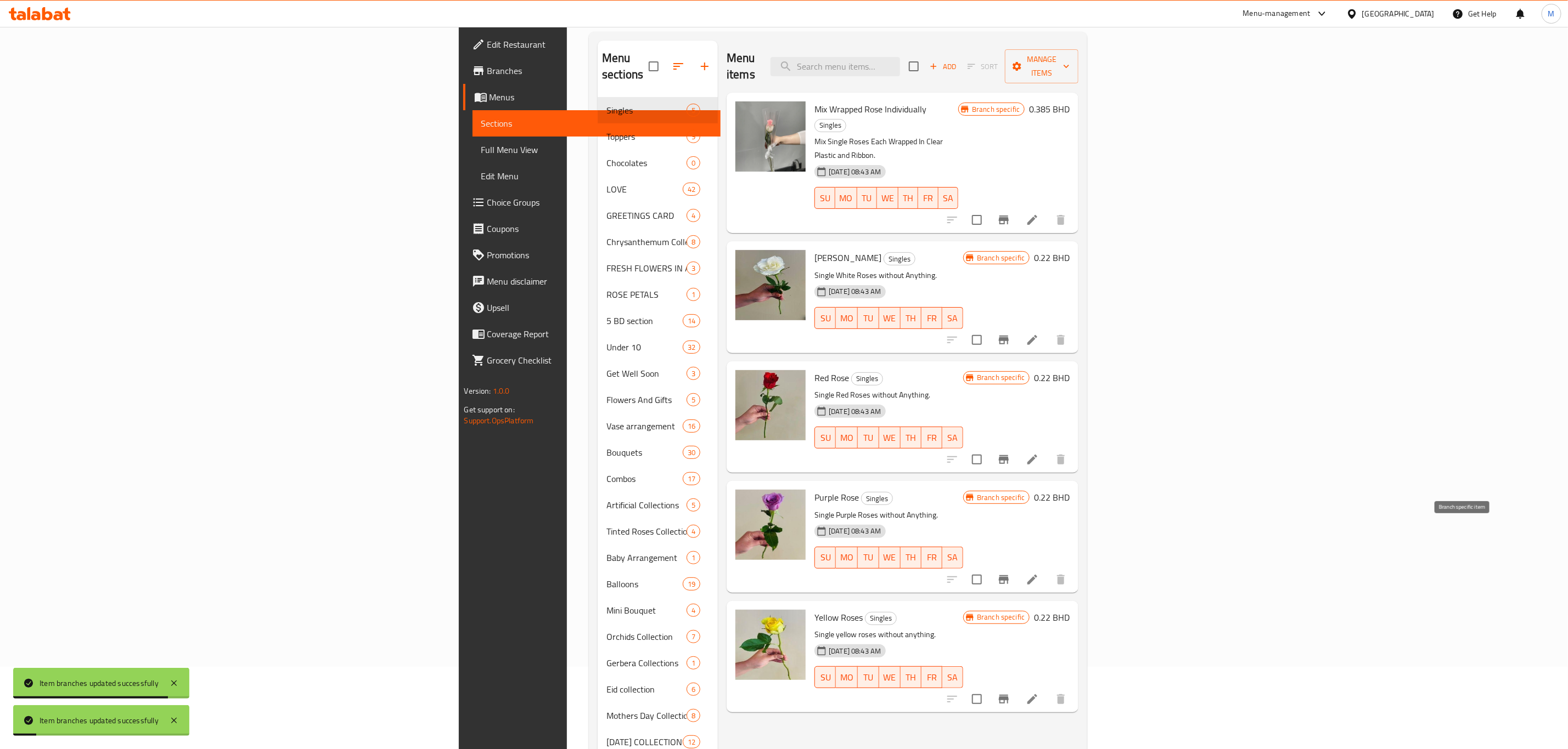
click at [1011, 573] on icon "Branch-specific-item" at bounding box center [1003, 580] width 13 height 13
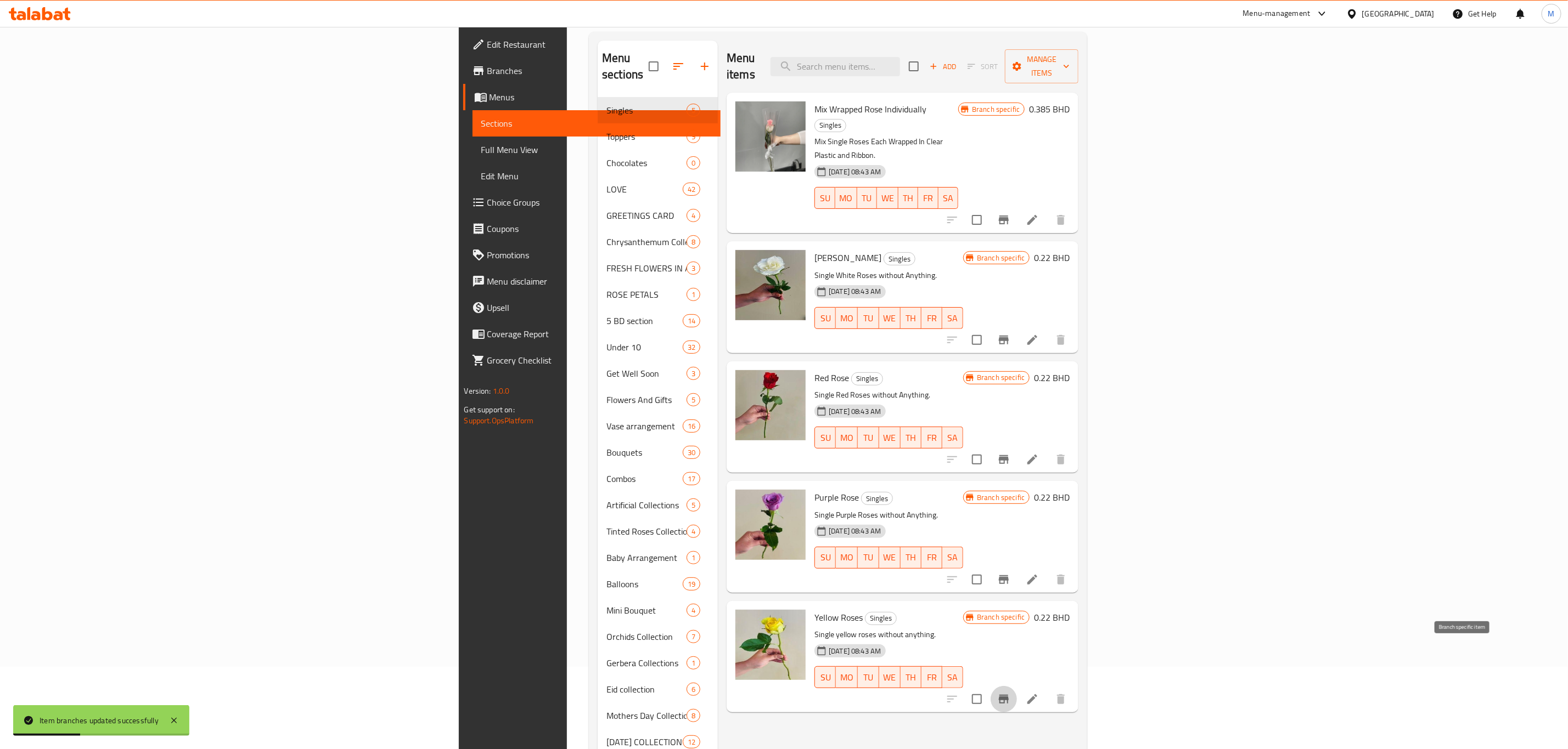
click at [1017, 686] on button "Branch-specific-item" at bounding box center [1003, 699] width 26 height 26
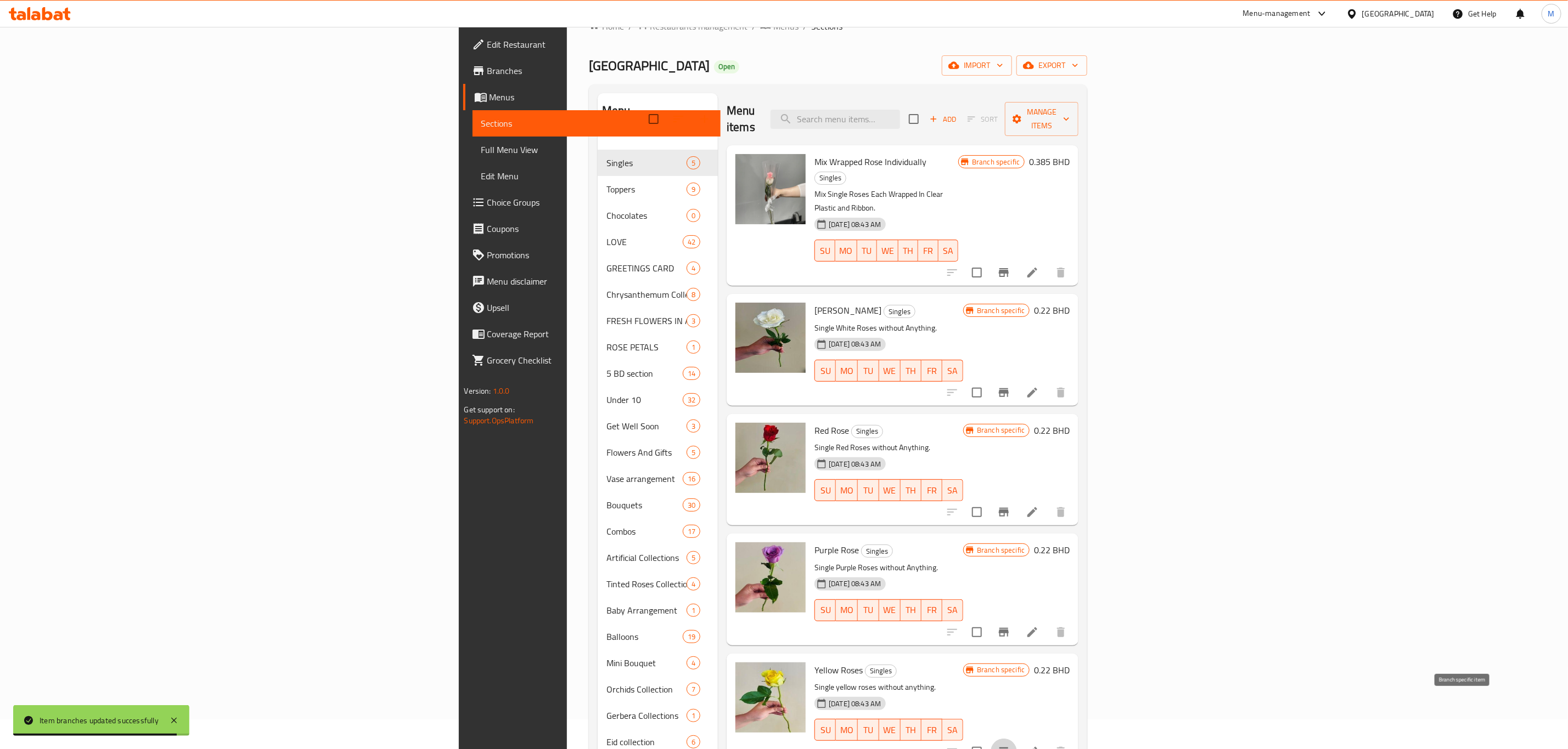
scroll to position [0, 0]
